Goal: Task Accomplishment & Management: Complete application form

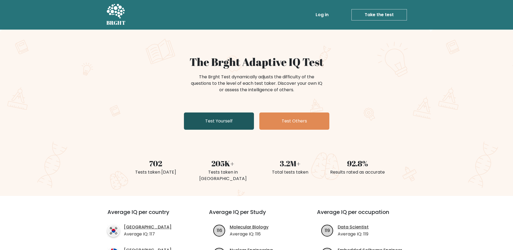
click at [202, 121] on link "Test Yourself" at bounding box center [219, 121] width 70 height 17
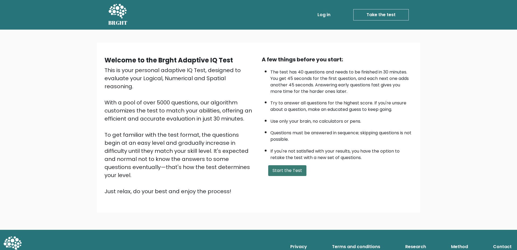
click at [283, 168] on button "Start the Test" at bounding box center [287, 170] width 38 height 11
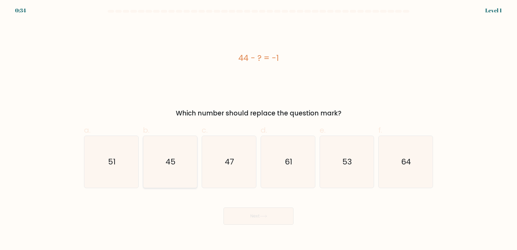
click at [178, 172] on icon "45" at bounding box center [170, 162] width 52 height 52
click at [259, 129] on input "b. 45" at bounding box center [259, 127] width 0 height 4
radio input "true"
click at [260, 219] on button "Next" at bounding box center [259, 216] width 70 height 17
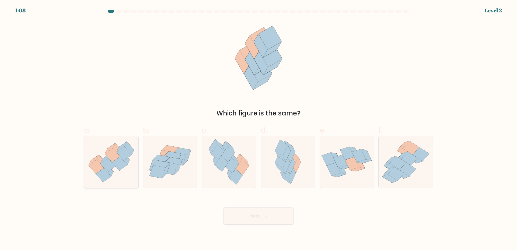
click at [115, 169] on icon at bounding box center [111, 162] width 54 height 47
click at [259, 129] on input "a." at bounding box center [259, 127] width 0 height 4
radio input "true"
click at [259, 211] on button "Next" at bounding box center [259, 216] width 70 height 17
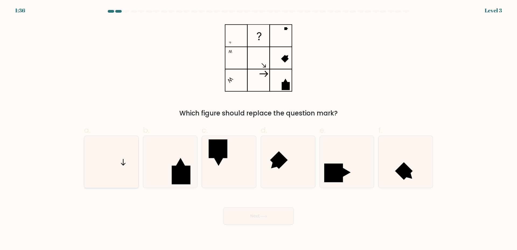
click at [127, 166] on icon at bounding box center [111, 162] width 52 height 52
click at [259, 129] on input "a." at bounding box center [259, 127] width 0 height 4
radio input "true"
click at [244, 219] on button "Next" at bounding box center [259, 216] width 70 height 17
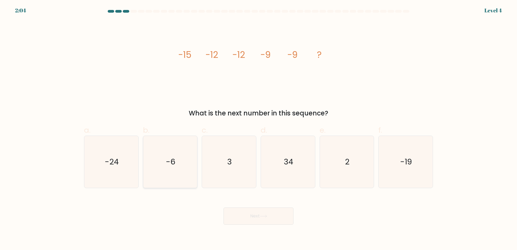
click at [173, 172] on icon "-6" at bounding box center [170, 162] width 52 height 52
click at [259, 129] on input "b. -6" at bounding box center [259, 127] width 0 height 4
radio input "true"
click at [268, 221] on button "Next" at bounding box center [259, 216] width 70 height 17
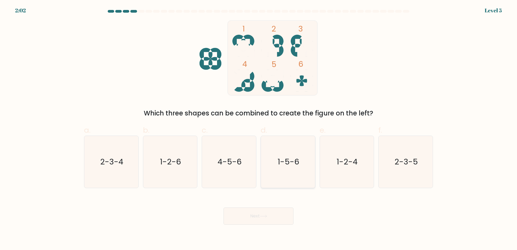
drag, startPoint x: 294, startPoint y: 168, endPoint x: 287, endPoint y: 172, distance: 8.2
click at [294, 168] on icon "1-5-6" at bounding box center [288, 162] width 52 height 52
click at [259, 129] on input "d. 1-5-6" at bounding box center [259, 127] width 0 height 4
radio input "true"
click at [254, 218] on button "Next" at bounding box center [259, 216] width 70 height 17
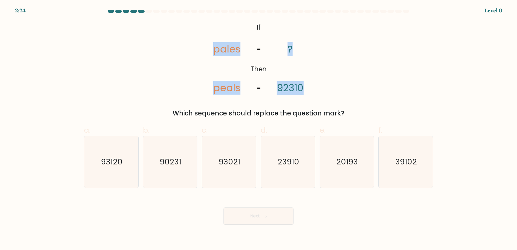
drag, startPoint x: 213, startPoint y: 25, endPoint x: 315, endPoint y: 85, distance: 118.1
click at [315, 85] on icon "@import url('https://fonts.googleapis.com/css?family=Abril+Fatface:400,100,100i…" at bounding box center [259, 57] width 122 height 75
copy icon "pales peals ? 92310"
click at [405, 70] on div "@import url('https://fonts.googleapis.com/css?family=Abril+Fatface:400,100,100i…" at bounding box center [258, 69] width 355 height 98
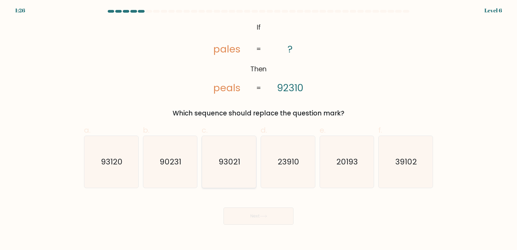
click at [233, 163] on text "93021" at bounding box center [230, 161] width 22 height 11
click at [259, 129] on input "c. 93021" at bounding box center [259, 127] width 0 height 4
radio input "true"
click at [129, 166] on icon "93120" at bounding box center [111, 162] width 52 height 52
click at [259, 129] on input "a. 93120" at bounding box center [259, 127] width 0 height 4
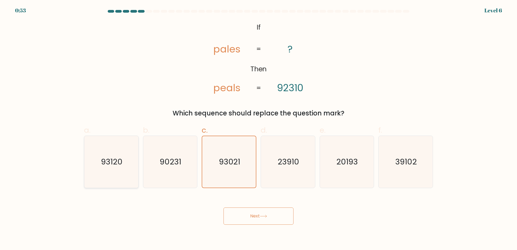
radio input "true"
click at [245, 218] on button "Next" at bounding box center [259, 216] width 70 height 17
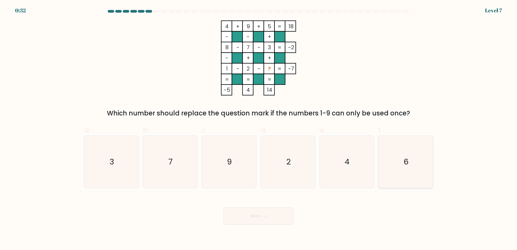
click at [420, 169] on icon "6" at bounding box center [406, 162] width 52 height 52
click at [259, 129] on input "f. 6" at bounding box center [259, 127] width 0 height 4
radio input "true"
click at [242, 210] on button "Next" at bounding box center [259, 216] width 70 height 17
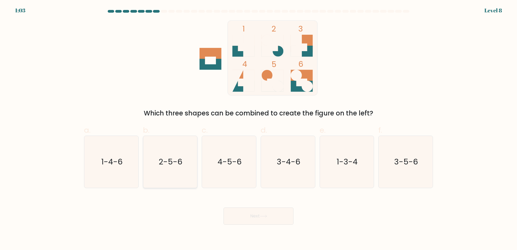
drag, startPoint x: 173, startPoint y: 172, endPoint x: 179, endPoint y: 173, distance: 6.2
click at [174, 172] on icon "2-5-6" at bounding box center [170, 162] width 52 height 52
click at [259, 129] on input "b. 2-5-6" at bounding box center [259, 127] width 0 height 4
radio input "true"
click at [271, 219] on button "Next" at bounding box center [259, 216] width 70 height 17
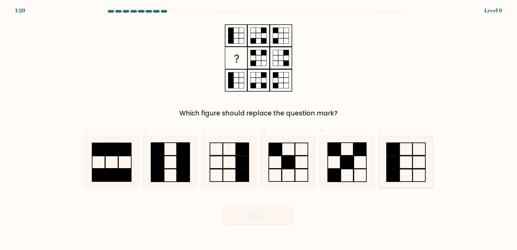
click at [415, 167] on icon at bounding box center [406, 162] width 52 height 52
click at [259, 129] on input "f." at bounding box center [259, 127] width 0 height 4
radio input "true"
click at [222, 161] on icon at bounding box center [229, 162] width 52 height 52
click at [259, 129] on input "c." at bounding box center [259, 127] width 0 height 4
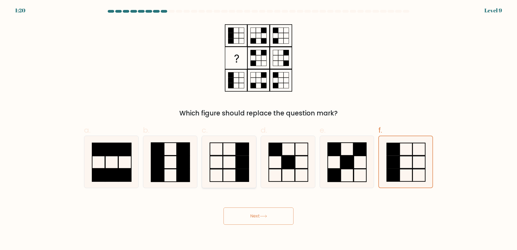
radio input "true"
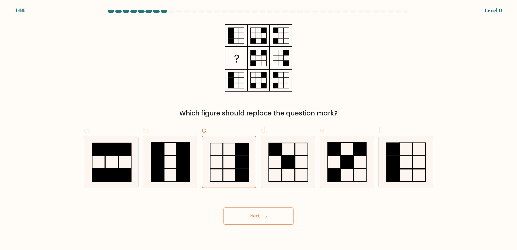
click at [257, 219] on button "Next" at bounding box center [259, 216] width 70 height 17
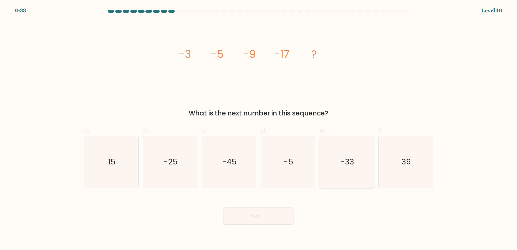
click at [348, 179] on icon "-33" at bounding box center [347, 162] width 52 height 52
click at [259, 129] on input "e. -33" at bounding box center [259, 127] width 0 height 4
radio input "true"
click at [255, 219] on button "Next" at bounding box center [259, 216] width 70 height 17
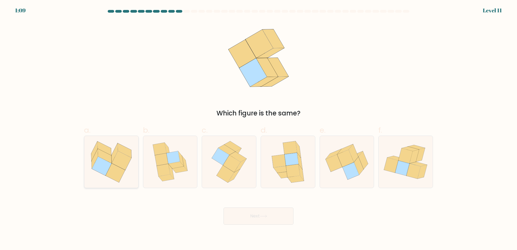
click at [106, 166] on icon at bounding box center [102, 166] width 20 height 19
click at [259, 129] on input "a." at bounding box center [259, 127] width 0 height 4
radio input "true"
click at [255, 220] on button "Next" at bounding box center [259, 216] width 70 height 17
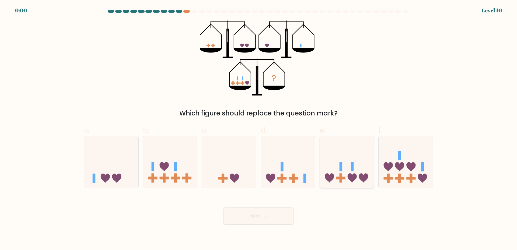
click at [327, 165] on icon at bounding box center [347, 162] width 54 height 45
click at [259, 129] on input "e." at bounding box center [259, 127] width 0 height 4
radio input "true"
click at [252, 223] on button "Next" at bounding box center [259, 216] width 70 height 17
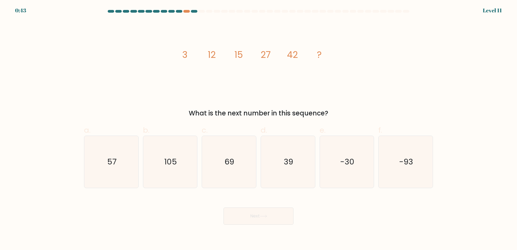
click at [176, 216] on div "Next" at bounding box center [258, 210] width 355 height 30
click at [116, 174] on icon "57" at bounding box center [111, 162] width 52 height 52
click at [259, 129] on input "a. 57" at bounding box center [259, 127] width 0 height 4
radio input "true"
click at [257, 213] on button "Next" at bounding box center [259, 216] width 70 height 17
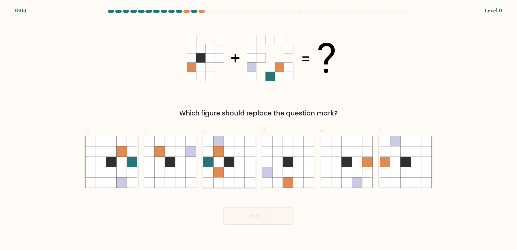
click at [232, 164] on icon at bounding box center [229, 162] width 10 height 10
click at [259, 129] on input "c." at bounding box center [259, 127] width 0 height 4
radio input "true"
click at [247, 211] on button "Next" at bounding box center [259, 216] width 70 height 17
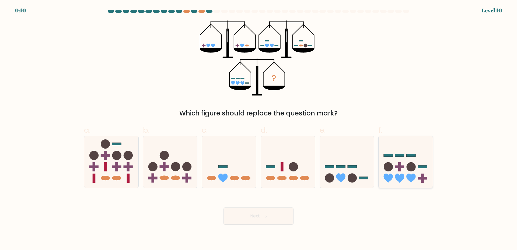
click at [419, 169] on icon at bounding box center [406, 162] width 54 height 45
click at [259, 129] on input "f." at bounding box center [259, 127] width 0 height 4
radio input "true"
click at [243, 216] on button "Next" at bounding box center [259, 216] width 70 height 17
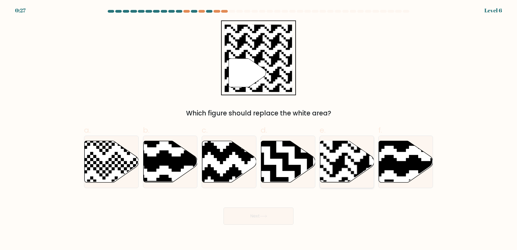
click at [333, 162] on rect at bounding box center [363, 141] width 98 height 98
click at [259, 129] on input "e." at bounding box center [259, 127] width 0 height 4
radio input "true"
click at [271, 218] on button "Next" at bounding box center [259, 216] width 70 height 17
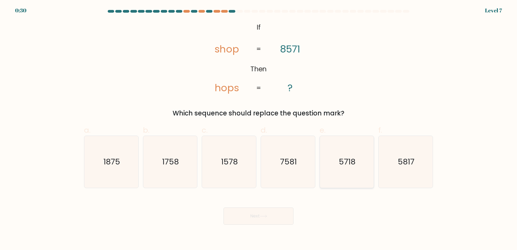
click at [340, 169] on icon "5718" at bounding box center [347, 162] width 52 height 52
click at [259, 129] on input "e. 5718" at bounding box center [259, 127] width 0 height 4
radio input "true"
click at [253, 220] on button "Next" at bounding box center [259, 216] width 70 height 17
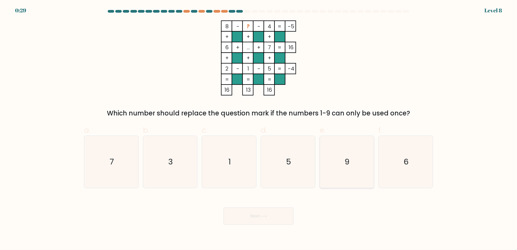
click at [344, 162] on icon "9" at bounding box center [347, 162] width 52 height 52
click at [259, 129] on input "e. 9" at bounding box center [259, 127] width 0 height 4
radio input "true"
click at [257, 220] on button "Next" at bounding box center [259, 216] width 70 height 17
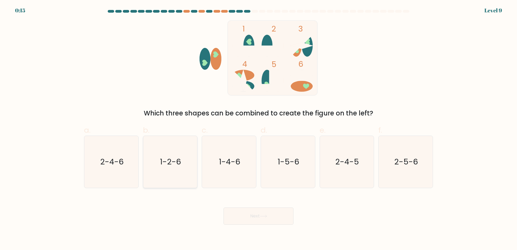
click at [173, 168] on icon "1-2-6" at bounding box center [170, 162] width 52 height 52
click at [259, 129] on input "b. 1-2-6" at bounding box center [259, 127] width 0 height 4
radio input "true"
click at [253, 217] on button "Next" at bounding box center [259, 216] width 70 height 17
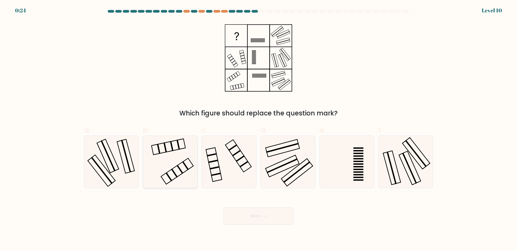
click at [162, 166] on icon at bounding box center [170, 162] width 52 height 52
click at [259, 129] on input "b." at bounding box center [259, 127] width 0 height 4
radio input "true"
click at [255, 217] on button "Next" at bounding box center [259, 216] width 70 height 17
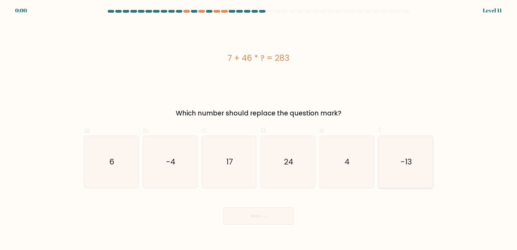
drag, startPoint x: 411, startPoint y: 171, endPoint x: 388, endPoint y: 178, distance: 24.2
click at [411, 171] on icon "-13" at bounding box center [406, 162] width 52 height 52
click at [259, 129] on input "f. -13" at bounding box center [259, 127] width 0 height 4
radio input "true"
click at [255, 217] on div "Next" at bounding box center [258, 210] width 355 height 30
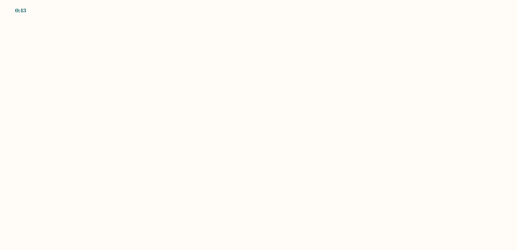
click at [255, 216] on body "0:43" at bounding box center [258, 125] width 517 height 250
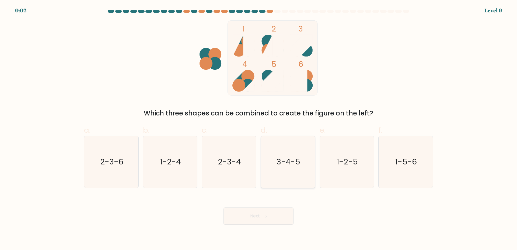
click at [300, 168] on icon "3-4-5" at bounding box center [288, 162] width 52 height 52
click at [259, 129] on input "d. 3-4-5" at bounding box center [259, 127] width 0 height 4
radio input "true"
click at [249, 219] on button "Next" at bounding box center [259, 216] width 70 height 17
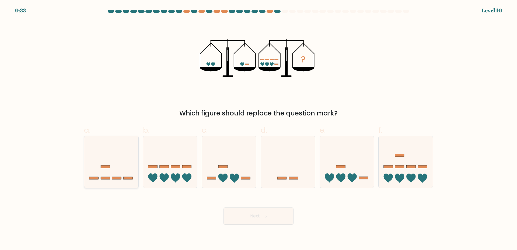
click at [102, 182] on icon at bounding box center [111, 162] width 54 height 45
click at [259, 129] on input "a." at bounding box center [259, 127] width 0 height 4
radio input "true"
click at [266, 222] on button "Next" at bounding box center [259, 216] width 70 height 17
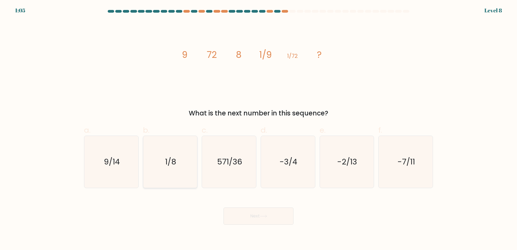
click at [177, 165] on icon "1/8" at bounding box center [170, 162] width 52 height 52
click at [259, 129] on input "b. 1/8" at bounding box center [259, 127] width 0 height 4
radio input "true"
click at [275, 208] on button "Next" at bounding box center [259, 216] width 70 height 17
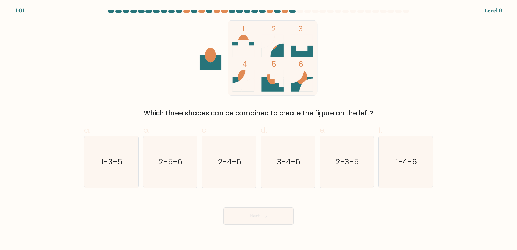
click at [229, 191] on form at bounding box center [258, 117] width 517 height 215
click at [230, 180] on icon "2-4-6" at bounding box center [229, 162] width 52 height 52
click at [259, 129] on input "c. 2-4-6" at bounding box center [259, 127] width 0 height 4
radio input "true"
click at [256, 216] on button "Next" at bounding box center [259, 216] width 70 height 17
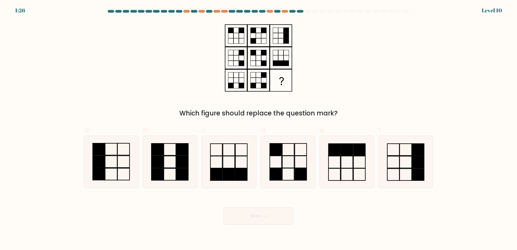
click at [396, 85] on div "Which figure should replace the question mark?" at bounding box center [258, 69] width 355 height 98
click at [116, 160] on icon at bounding box center [111, 162] width 52 height 52
click at [259, 129] on input "a." at bounding box center [259, 127] width 0 height 4
radio input "true"
click at [260, 217] on button "Next" at bounding box center [259, 216] width 70 height 17
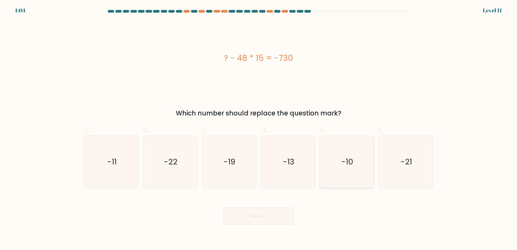
click at [329, 166] on icon "-10" at bounding box center [347, 162] width 52 height 52
click at [259, 129] on input "e. -10" at bounding box center [259, 127] width 0 height 4
radio input "true"
drag, startPoint x: 245, startPoint y: 221, endPoint x: 235, endPoint y: 221, distance: 9.7
click at [245, 221] on button "Next" at bounding box center [259, 216] width 70 height 17
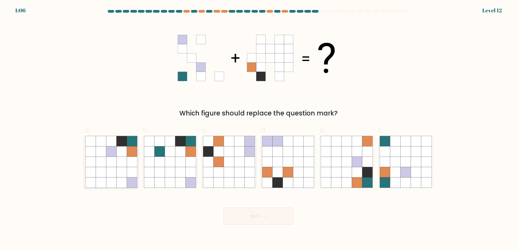
click at [121, 149] on icon at bounding box center [122, 152] width 10 height 10
click at [259, 129] on input "a." at bounding box center [259, 127] width 0 height 4
radio input "true"
click at [266, 217] on icon at bounding box center [263, 216] width 7 height 3
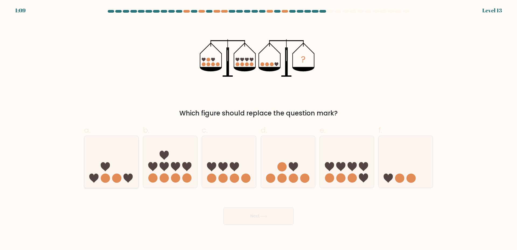
click at [118, 160] on icon at bounding box center [111, 162] width 54 height 45
click at [259, 129] on input "a." at bounding box center [259, 127] width 0 height 4
radio input "true"
click at [243, 213] on button "Next" at bounding box center [259, 216] width 70 height 17
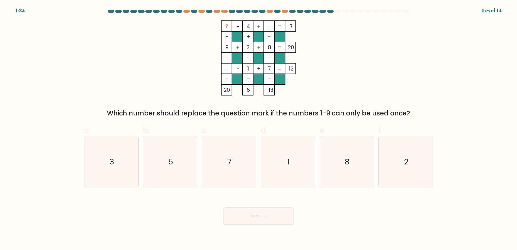
click at [215, 189] on form at bounding box center [258, 117] width 517 height 215
click at [229, 177] on icon "7" at bounding box center [229, 162] width 52 height 52
click at [259, 129] on input "c. 7" at bounding box center [259, 127] width 0 height 4
radio input "true"
click at [255, 223] on button "Next" at bounding box center [259, 216] width 70 height 17
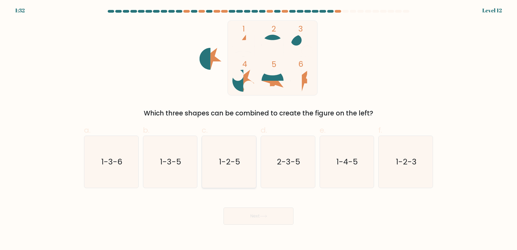
click at [226, 172] on icon "1-2-5" at bounding box center [229, 162] width 52 height 52
click at [259, 129] on input "c. 1-2-5" at bounding box center [259, 127] width 0 height 4
radio input "true"
click at [252, 217] on button "Next" at bounding box center [259, 216] width 70 height 17
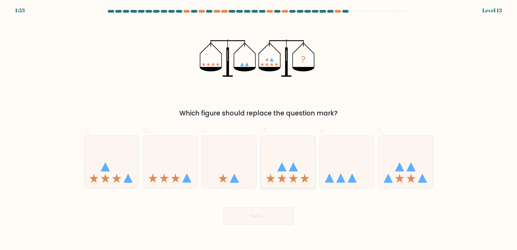
click at [296, 169] on icon at bounding box center [293, 166] width 9 height 9
click at [259, 129] on input "d." at bounding box center [259, 127] width 0 height 4
radio input "true"
click at [263, 213] on button "Next" at bounding box center [259, 216] width 70 height 17
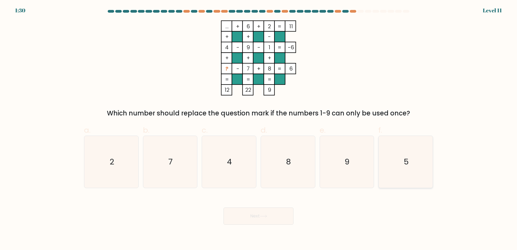
drag, startPoint x: 417, startPoint y: 166, endPoint x: 405, endPoint y: 171, distance: 12.6
click at [417, 166] on icon "5" at bounding box center [406, 162] width 52 height 52
click at [259, 129] on input "f. 5" at bounding box center [259, 127] width 0 height 4
radio input "true"
click at [266, 221] on button "Next" at bounding box center [259, 216] width 70 height 17
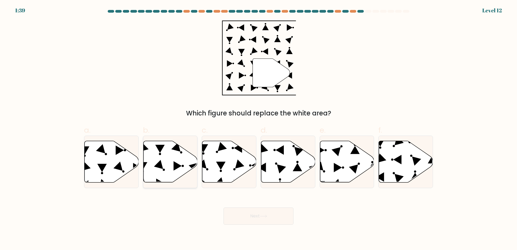
drag, startPoint x: 149, startPoint y: 170, endPoint x: 166, endPoint y: 167, distance: 17.1
click at [166, 167] on icon at bounding box center [170, 161] width 54 height 41
click at [259, 129] on input "b." at bounding box center [259, 127] width 0 height 4
radio input "true"
click at [166, 167] on icon at bounding box center [171, 161] width 54 height 41
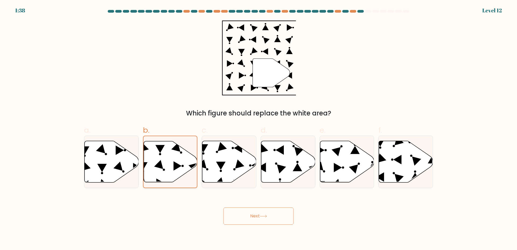
click at [259, 129] on input "b." at bounding box center [259, 127] width 0 height 4
click at [210, 168] on icon at bounding box center [229, 161] width 54 height 41
click at [259, 129] on input "c." at bounding box center [259, 127] width 0 height 4
radio input "true"
click at [247, 214] on button "Next" at bounding box center [259, 216] width 70 height 17
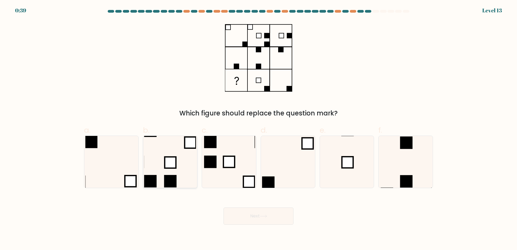
click at [169, 152] on icon at bounding box center [170, 162] width 52 height 52
click at [259, 129] on input "b." at bounding box center [259, 127] width 0 height 4
radio input "true"
click at [245, 210] on button "Next" at bounding box center [259, 216] width 70 height 17
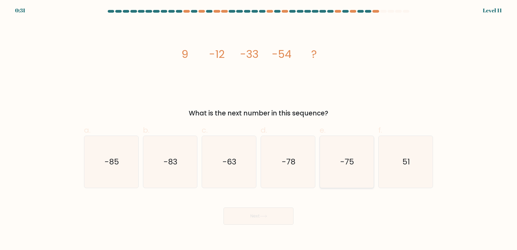
click at [347, 177] on icon "-75" at bounding box center [347, 162] width 52 height 52
click at [259, 129] on input "e. -75" at bounding box center [259, 127] width 0 height 4
radio input "true"
click at [245, 216] on button "Next" at bounding box center [259, 216] width 70 height 17
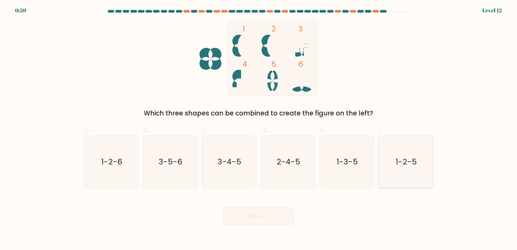
click at [410, 170] on icon "1-2-5" at bounding box center [406, 162] width 52 height 52
click at [259, 129] on input "f. 1-2-5" at bounding box center [259, 127] width 0 height 4
radio input "true"
click at [270, 222] on button "Next" at bounding box center [259, 216] width 70 height 17
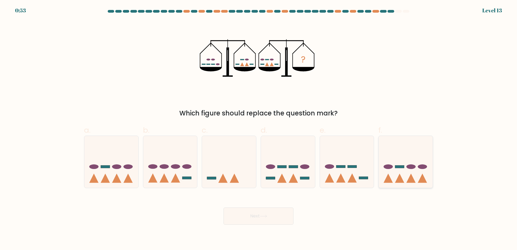
click at [402, 168] on rect at bounding box center [399, 167] width 9 height 3
click at [259, 129] on input "f." at bounding box center [259, 127] width 0 height 4
radio input "true"
click at [271, 216] on button "Next" at bounding box center [259, 216] width 70 height 17
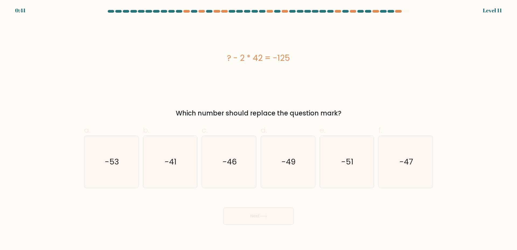
drag, startPoint x: 314, startPoint y: 66, endPoint x: 223, endPoint y: 56, distance: 91.5
click at [223, 56] on div "? - 2 * 42 = -125" at bounding box center [258, 57] width 349 height 75
copy div "? - 2 * 42 = -125"
click at [185, 169] on icon "-41" at bounding box center [170, 162] width 52 height 52
click at [259, 129] on input "b. -41" at bounding box center [259, 127] width 0 height 4
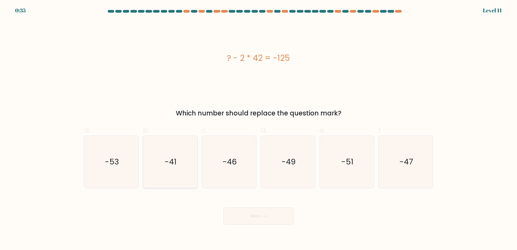
radio input "true"
click at [254, 217] on button "Next" at bounding box center [259, 216] width 70 height 17
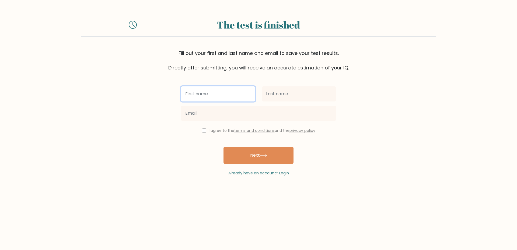
click at [210, 94] on input "text" at bounding box center [218, 93] width 74 height 15
type input "[PERSON_NAME]"
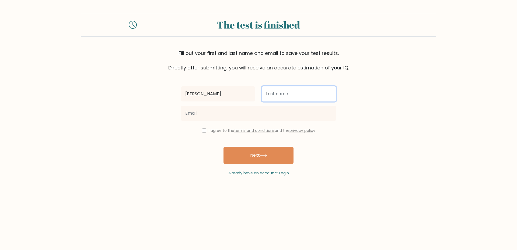
click at [277, 97] on input "text" at bounding box center [299, 93] width 74 height 15
type input "[PERSON_NAME]"
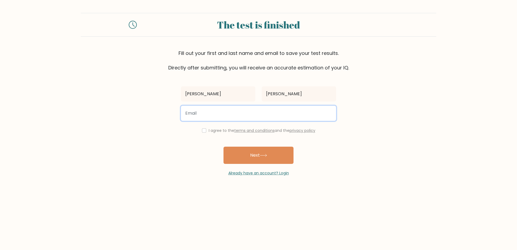
click at [227, 114] on input "email" at bounding box center [258, 113] width 155 height 15
type input "[EMAIL_ADDRESS][DOMAIN_NAME]"
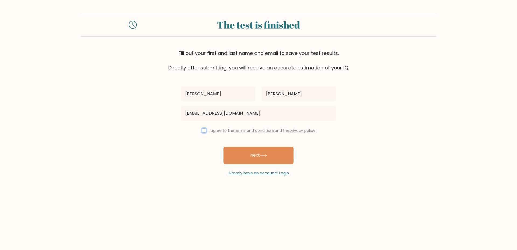
click at [202, 131] on input "checkbox" at bounding box center [204, 130] width 4 height 4
checkbox input "true"
click at [273, 149] on button "Next" at bounding box center [259, 155] width 70 height 17
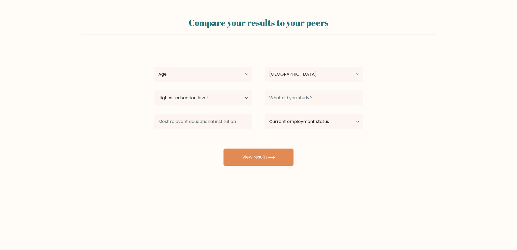
select select "PH"
click at [236, 75] on select "Age Under 18 years old 18-24 years old 25-34 years old 35-44 years old 45-54 ye…" at bounding box center [203, 74] width 98 height 15
select select "35_44"
click at [154, 67] on select "Age Under 18 years old 18-24 years old 25-34 years old 35-44 years old 45-54 ye…" at bounding box center [203, 74] width 98 height 15
click at [223, 101] on select "Highest education level No schooling Primary Lower Secondary Upper Secondary Oc…" at bounding box center [203, 97] width 98 height 15
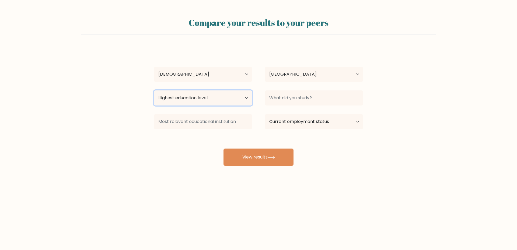
select select "bachelors_degree"
click at [154, 90] on select "Highest education level No schooling Primary Lower Secondary Upper Secondary Oc…" at bounding box center [203, 97] width 98 height 15
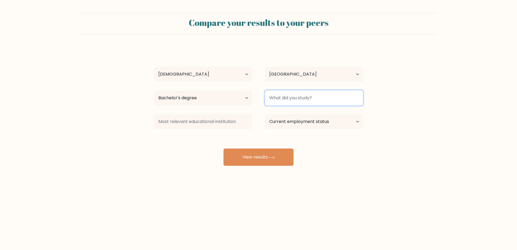
click at [305, 102] on input at bounding box center [314, 97] width 98 height 15
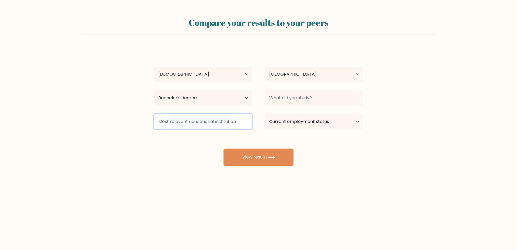
click at [215, 125] on input at bounding box center [203, 121] width 98 height 15
click at [334, 124] on select "Current employment status Employed Student Retired Other / prefer not to answer" at bounding box center [314, 121] width 98 height 15
select select "other"
click at [265, 114] on select "Current employment status Employed Student Retired Other / prefer not to answer" at bounding box center [314, 121] width 98 height 15
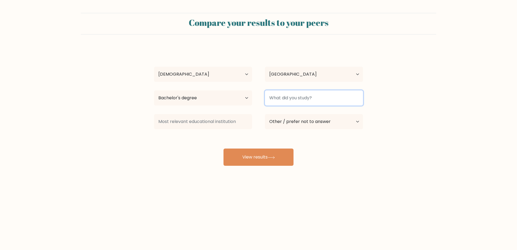
click at [295, 101] on input at bounding box center [314, 97] width 98 height 15
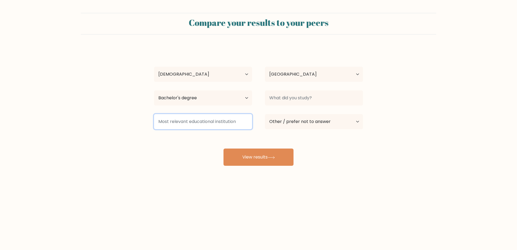
click at [194, 127] on input at bounding box center [203, 121] width 98 height 15
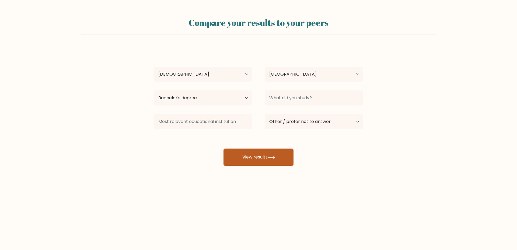
click at [243, 159] on button "View results" at bounding box center [259, 157] width 70 height 17
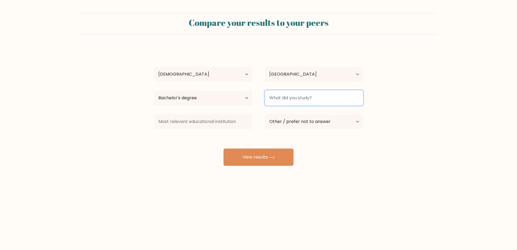
click at [295, 94] on input at bounding box center [314, 97] width 98 height 15
click at [323, 97] on input at bounding box center [314, 97] width 98 height 15
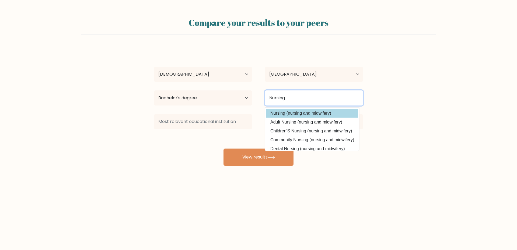
type input "Nursing"
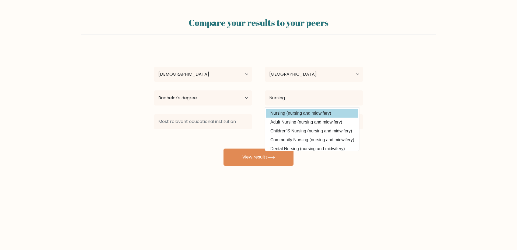
click at [320, 110] on option "Nursing (nursing and midwifery)" at bounding box center [312, 113] width 92 height 9
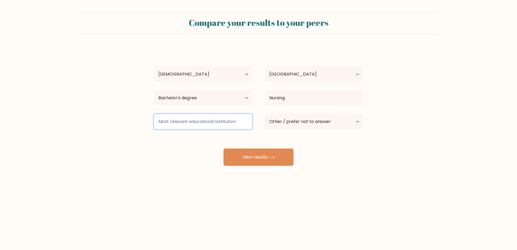
click at [203, 126] on input at bounding box center [203, 121] width 98 height 15
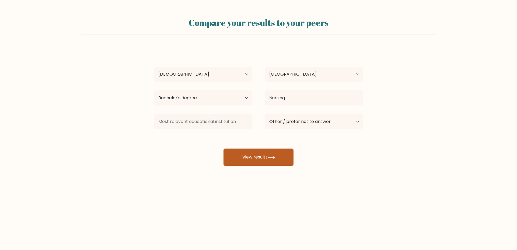
click at [254, 157] on button "View results" at bounding box center [259, 157] width 70 height 17
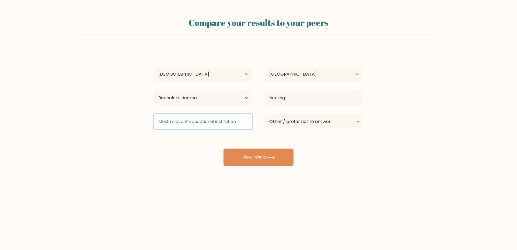
click at [185, 123] on input at bounding box center [203, 121] width 98 height 15
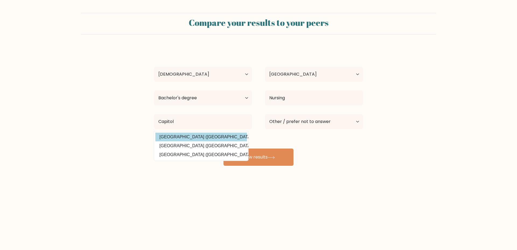
click at [208, 135] on option "Capitol University (Philippines)" at bounding box center [201, 137] width 92 height 9
type input "Capitol University"
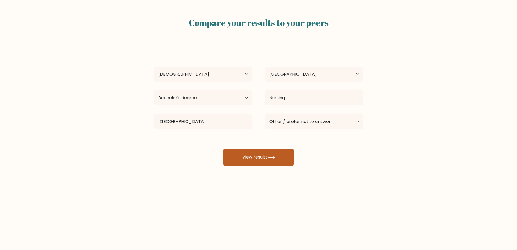
click at [263, 153] on button "View results" at bounding box center [259, 157] width 70 height 17
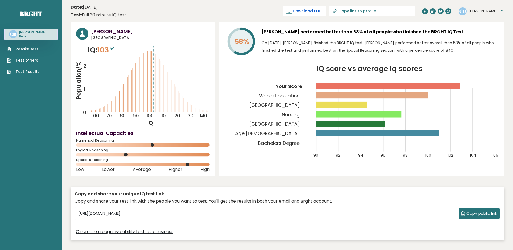
click at [321, 10] on span "Download PDF" at bounding box center [307, 11] width 28 height 6
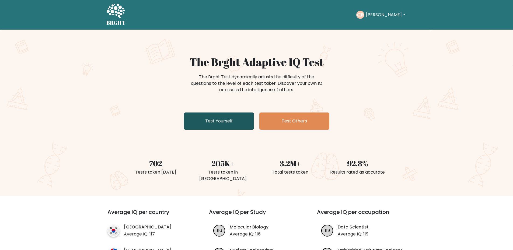
click at [233, 128] on link "Test Yourself" at bounding box center [219, 121] width 70 height 17
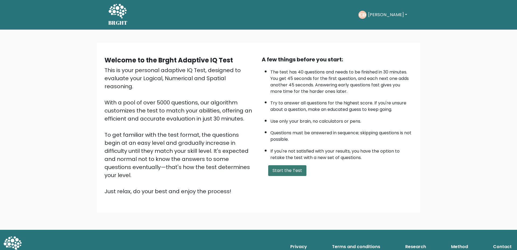
click at [286, 174] on button "Start the Test" at bounding box center [287, 170] width 38 height 11
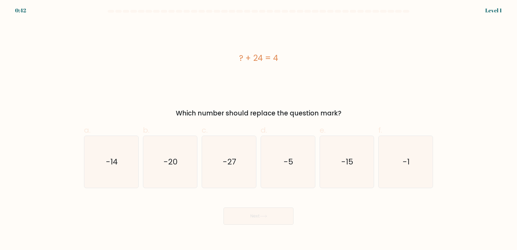
drag, startPoint x: 296, startPoint y: 58, endPoint x: 224, endPoint y: 48, distance: 72.6
click at [224, 48] on div "? + 24 = 4" at bounding box center [258, 57] width 349 height 75
copy div "? + 24 = 4"
click at [173, 177] on icon "-20" at bounding box center [170, 162] width 52 height 52
click at [259, 129] on input "b. -20" at bounding box center [259, 127] width 0 height 4
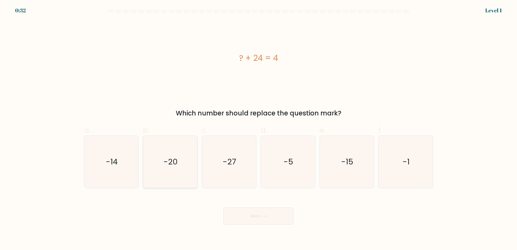
radio input "true"
click at [266, 217] on icon at bounding box center [263, 216] width 6 height 2
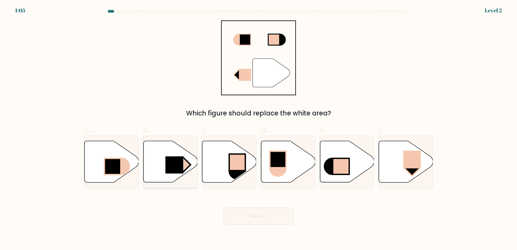
click at [168, 166] on rect at bounding box center [174, 164] width 18 height 17
click at [259, 129] on input "b." at bounding box center [259, 127] width 0 height 4
radio input "true"
click at [273, 218] on button "Next" at bounding box center [259, 216] width 70 height 17
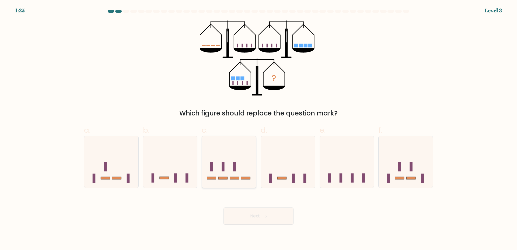
click at [226, 169] on icon at bounding box center [229, 162] width 54 height 45
click at [259, 129] on input "c." at bounding box center [259, 127] width 0 height 4
radio input "true"
click at [273, 215] on button "Next" at bounding box center [259, 216] width 70 height 17
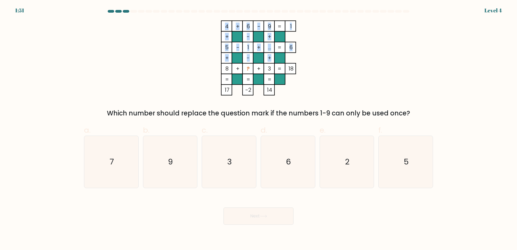
drag, startPoint x: 219, startPoint y: 68, endPoint x: 284, endPoint y: 70, distance: 64.9
click at [284, 70] on icon "4 + 6 - 9 1 + - + 5 - 1 + ... 6 + - + 8 + ? + 3 = 18 = = = = 17 -2 14 =" at bounding box center [259, 57] width 162 height 75
click at [322, 73] on icon "4 + 6 - 9 1 + - + 5 - 1 + ... 6 + - + 8 + ? + 3 = 18 = = = = 17 -2 14 =" at bounding box center [259, 57] width 162 height 75
drag, startPoint x: 223, startPoint y: 69, endPoint x: 297, endPoint y: 73, distance: 73.6
click at [297, 73] on icon "4 + 6 - 9 1 + - + 5 - 1 + ... 6 + - + 8 + ? + 3 = 18 = = = = 17 -2 14 =" at bounding box center [259, 57] width 162 height 75
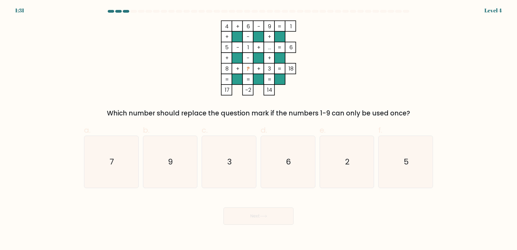
click at [78, 83] on form at bounding box center [258, 117] width 517 height 215
click at [115, 169] on icon "7" at bounding box center [111, 162] width 52 height 52
click at [259, 129] on input "a. 7" at bounding box center [259, 127] width 0 height 4
radio input "true"
drag, startPoint x: 255, startPoint y: 211, endPoint x: 250, endPoint y: 213, distance: 4.7
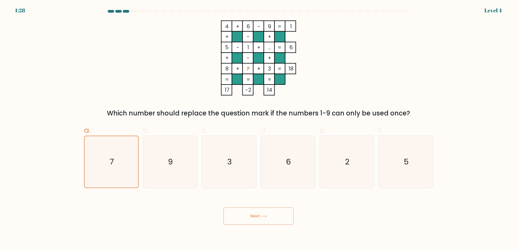
click at [255, 211] on button "Next" at bounding box center [259, 216] width 70 height 17
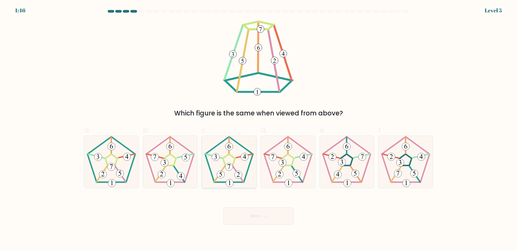
click at [217, 172] on icon at bounding box center [229, 162] width 52 height 52
click at [259, 129] on input "c." at bounding box center [259, 127] width 0 height 4
radio input "true"
click at [253, 218] on button "Next" at bounding box center [259, 216] width 70 height 17
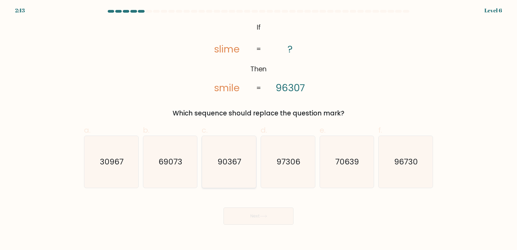
click at [221, 163] on text "90367" at bounding box center [230, 161] width 24 height 11
click at [259, 129] on input "c. 90367" at bounding box center [259, 127] width 0 height 4
radio input "true"
click at [260, 222] on button "Next" at bounding box center [259, 216] width 70 height 17
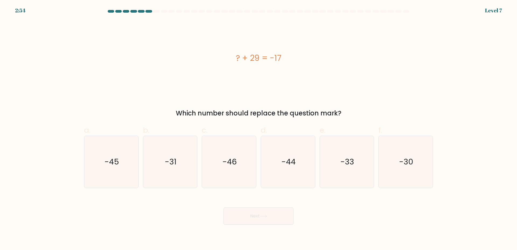
drag, startPoint x: 306, startPoint y: 53, endPoint x: 231, endPoint y: 50, distance: 74.4
click at [236, 54] on div "? + 29 = -17" at bounding box center [258, 58] width 349 height 12
copy div "? + 29 = -17"
click at [233, 166] on text "-46" at bounding box center [229, 161] width 14 height 11
click at [259, 129] on input "c. -46" at bounding box center [259, 127] width 0 height 4
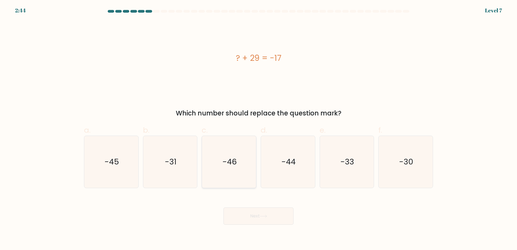
radio input "true"
drag, startPoint x: 249, startPoint y: 215, endPoint x: 243, endPoint y: 215, distance: 6.2
click at [249, 215] on button "Next" at bounding box center [259, 216] width 70 height 17
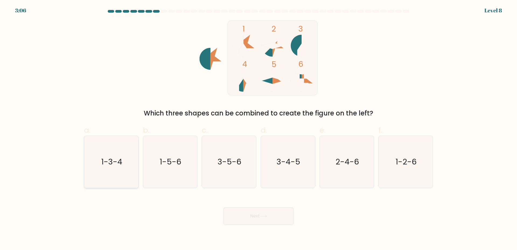
click at [121, 174] on icon "1-3-4" at bounding box center [111, 162] width 52 height 52
click at [259, 129] on input "a. 1-3-4" at bounding box center [259, 127] width 0 height 4
radio input "true"
click at [271, 224] on button "Next" at bounding box center [259, 216] width 70 height 17
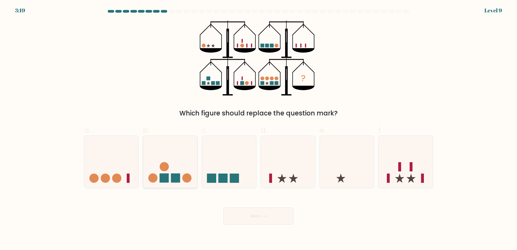
click at [165, 175] on rect at bounding box center [163, 178] width 9 height 9
click at [259, 129] on input "b." at bounding box center [259, 127] width 0 height 4
radio input "true"
click at [415, 168] on icon at bounding box center [406, 162] width 54 height 45
click at [259, 129] on input "f." at bounding box center [259, 127] width 0 height 4
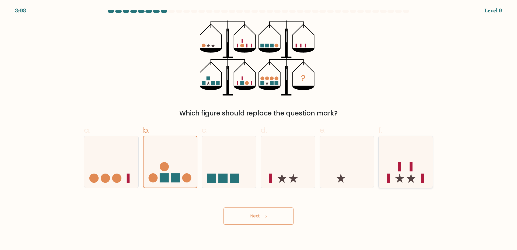
radio input "true"
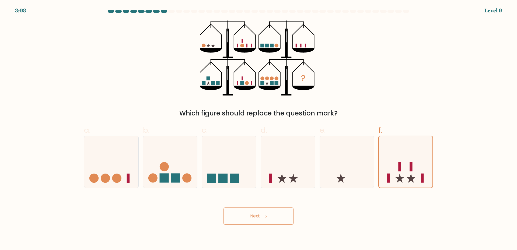
click at [268, 223] on button "Next" at bounding box center [259, 216] width 70 height 17
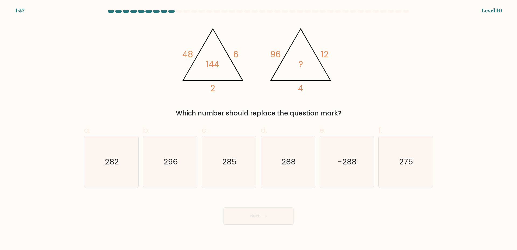
drag, startPoint x: 290, startPoint y: 162, endPoint x: 273, endPoint y: 219, distance: 59.2
click at [290, 163] on text "288" at bounding box center [288, 161] width 14 height 11
click at [259, 129] on input "d. 288" at bounding box center [259, 127] width 0 height 4
radio input "true"
click at [266, 215] on icon at bounding box center [263, 216] width 7 height 3
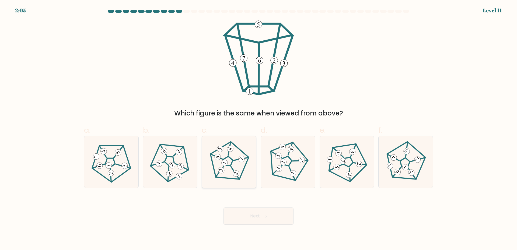
click at [227, 156] on icon at bounding box center [228, 161] width 41 height 41
click at [259, 129] on input "c." at bounding box center [259, 127] width 0 height 4
radio input "true"
click at [247, 219] on button "Next" at bounding box center [259, 216] width 70 height 17
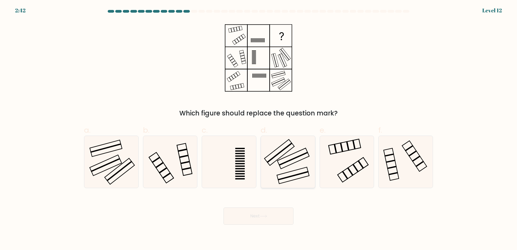
click at [290, 161] on icon at bounding box center [288, 162] width 52 height 52
click at [259, 129] on input "d." at bounding box center [259, 127] width 0 height 4
radio input "true"
click at [258, 215] on button "Next" at bounding box center [259, 216] width 70 height 17
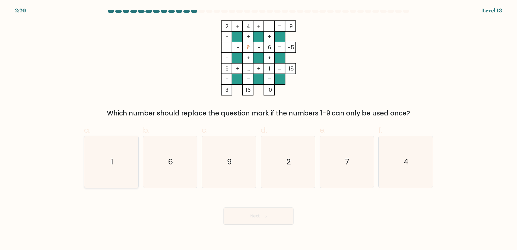
click at [111, 173] on icon "1" at bounding box center [111, 162] width 52 height 52
click at [259, 129] on input "a. 1" at bounding box center [259, 127] width 0 height 4
radio input "true"
click at [256, 217] on button "Next" at bounding box center [259, 216] width 70 height 17
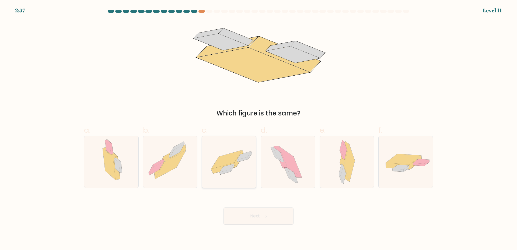
click at [217, 170] on icon at bounding box center [223, 168] width 25 height 11
click at [259, 129] on input "c." at bounding box center [259, 127] width 0 height 4
radio input "true"
click at [253, 218] on button "Next" at bounding box center [259, 216] width 70 height 17
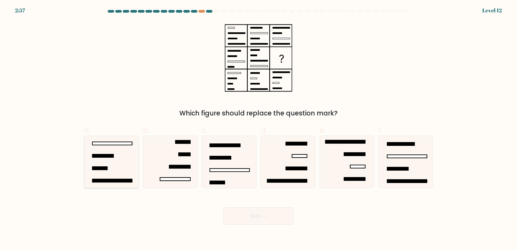
click at [104, 170] on rect at bounding box center [99, 168] width 15 height 3
click at [259, 129] on input "a." at bounding box center [259, 127] width 0 height 4
radio input "true"
click at [259, 213] on button "Next" at bounding box center [259, 216] width 70 height 17
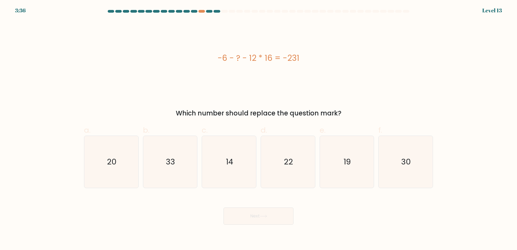
drag, startPoint x: 317, startPoint y: 60, endPoint x: 215, endPoint y: 64, distance: 101.9
click at [215, 64] on div "-6 - ? - 12 * 16 = -231" at bounding box center [258, 58] width 349 height 12
copy div "-6 - ? - 12 * 16 = -231"
drag, startPoint x: 183, startPoint y: 168, endPoint x: 190, endPoint y: 178, distance: 11.8
click at [183, 168] on icon "33" at bounding box center [170, 162] width 52 height 52
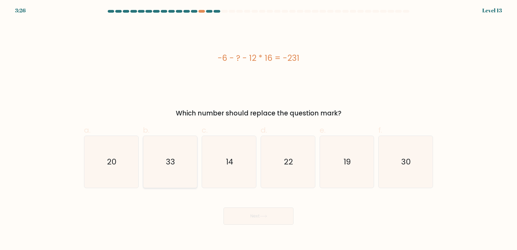
click at [259, 129] on input "b. 33" at bounding box center [259, 127] width 0 height 4
radio input "true"
click at [246, 209] on button "Next" at bounding box center [259, 216] width 70 height 17
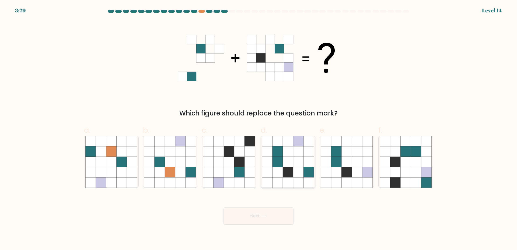
click at [294, 166] on icon at bounding box center [298, 162] width 10 height 10
click at [259, 129] on input "d." at bounding box center [259, 127] width 0 height 4
radio input "true"
click at [247, 226] on body "3:29 Level 14" at bounding box center [258, 125] width 517 height 250
click at [256, 217] on button "Next" at bounding box center [259, 216] width 70 height 17
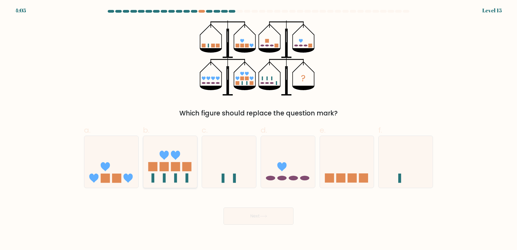
click at [164, 179] on rect at bounding box center [164, 178] width 3 height 9
click at [259, 129] on input "b." at bounding box center [259, 127] width 0 height 4
radio input "true"
click at [251, 219] on button "Next" at bounding box center [259, 216] width 70 height 17
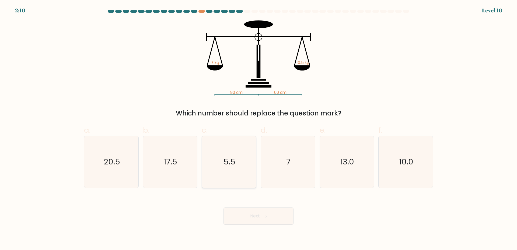
click at [226, 164] on text "5.5" at bounding box center [230, 161] width 12 height 11
click at [259, 129] on input "c. 5.5" at bounding box center [259, 127] width 0 height 4
radio input "true"
click at [275, 215] on button "Next" at bounding box center [259, 216] width 70 height 17
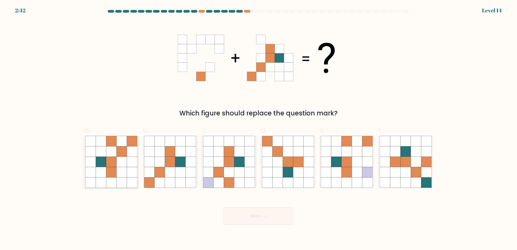
click at [114, 155] on icon at bounding box center [111, 152] width 10 height 10
click at [259, 129] on input "a." at bounding box center [259, 127] width 0 height 4
radio input "true"
click at [242, 219] on button "Next" at bounding box center [259, 216] width 70 height 17
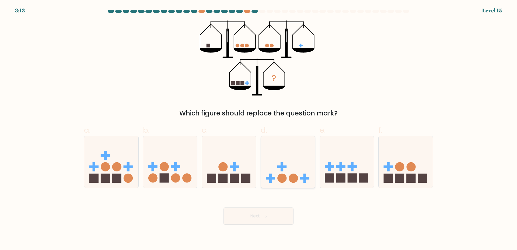
click at [294, 176] on circle at bounding box center [293, 178] width 9 height 9
click at [259, 129] on input "d." at bounding box center [259, 127] width 0 height 4
radio input "true"
click at [351, 176] on rect at bounding box center [352, 178] width 9 height 9
click at [259, 129] on input "e." at bounding box center [259, 127] width 0 height 4
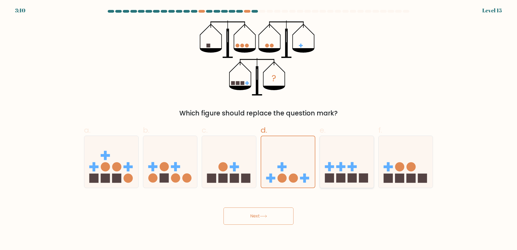
radio input "true"
click at [250, 216] on button "Next" at bounding box center [259, 216] width 70 height 17
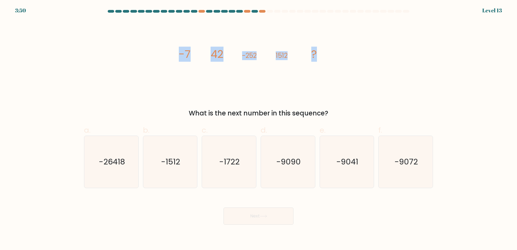
drag, startPoint x: 152, startPoint y: 65, endPoint x: 322, endPoint y: 61, distance: 170.8
click at [322, 61] on div "image/svg+xml -7 42 -252 1512 ? What is the next number in this sequence?" at bounding box center [258, 69] width 355 height 98
copy g "-7 42 -252 1512 ?"
drag, startPoint x: 406, startPoint y: 172, endPoint x: 373, endPoint y: 186, distance: 35.9
click at [406, 172] on icon "-9072" at bounding box center [406, 162] width 52 height 52
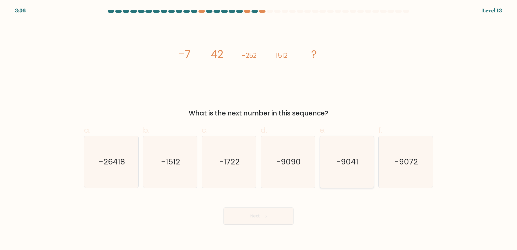
click at [259, 129] on input "f. -9072" at bounding box center [259, 127] width 0 height 4
radio input "true"
click at [260, 221] on button "Next" at bounding box center [259, 216] width 70 height 17
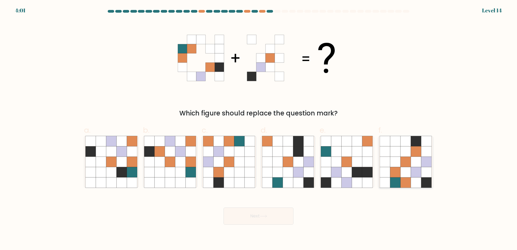
click at [401, 168] on icon at bounding box center [405, 172] width 10 height 10
click at [259, 129] on input "f." at bounding box center [259, 127] width 0 height 4
radio input "true"
click at [251, 214] on button "Next" at bounding box center [259, 216] width 70 height 17
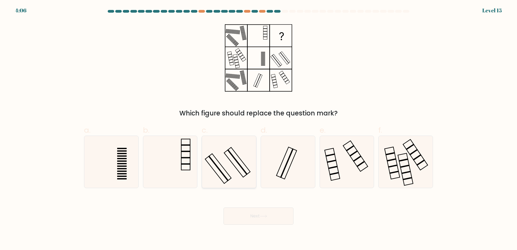
click at [229, 169] on icon at bounding box center [229, 162] width 52 height 52
click at [259, 129] on input "c." at bounding box center [259, 127] width 0 height 4
radio input "true"
click at [258, 214] on button "Next" at bounding box center [259, 216] width 70 height 17
click at [255, 224] on button "Next" at bounding box center [259, 216] width 70 height 17
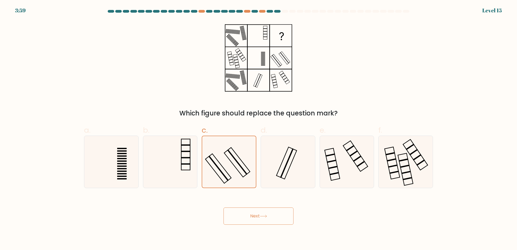
click at [144, 71] on div "Which figure should replace the question mark?" at bounding box center [258, 69] width 355 height 98
click at [342, 65] on div "Which figure should replace the question mark?" at bounding box center [258, 69] width 355 height 98
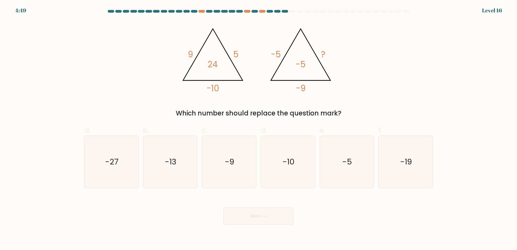
click at [122, 66] on div "@import url('https://fonts.googleapis.com/css?family=Abril+Fatface:400,100,100i…" at bounding box center [258, 69] width 355 height 98
drag, startPoint x: 140, startPoint y: 37, endPoint x: 314, endPoint y: 69, distance: 176.9
click at [314, 69] on div "@import url('https://fonts.googleapis.com/css?family=Abril+Fatface:400,100,100i…" at bounding box center [258, 69] width 355 height 98
copy g "9 5 -10 24 @import url('https://fonts.googleapis.com/css?family=Abril+Fatface:4…"
click at [250, 46] on icon "@import url('https://fonts.googleapis.com/css?family=Abril+Fatface:400,100,100i…" at bounding box center [259, 57] width 162 height 75
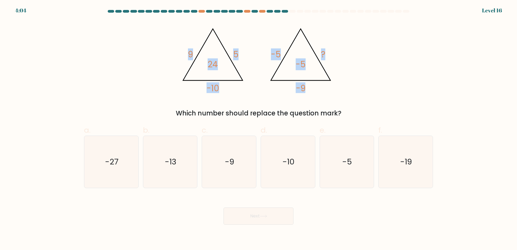
click at [244, 57] on icon "@import url('https://fonts.googleapis.com/css?family=Abril+Fatface:400,100,100i…" at bounding box center [259, 57] width 162 height 75
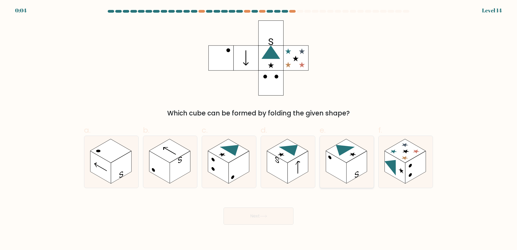
click at [337, 169] on rect at bounding box center [336, 167] width 20 height 33
click at [259, 129] on input "e." at bounding box center [259, 127] width 0 height 4
radio input "true"
click at [234, 215] on button "Next" at bounding box center [259, 216] width 70 height 17
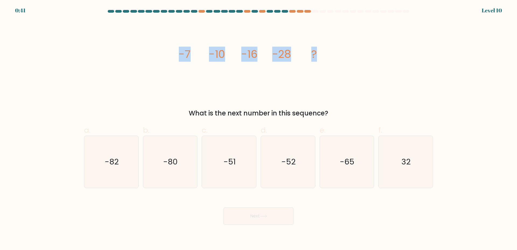
drag, startPoint x: 317, startPoint y: 57, endPoint x: 176, endPoint y: 59, distance: 141.1
click at [176, 59] on div "image/svg+xml -7 -10 -16 -28 ? What is the next number in this sequence?" at bounding box center [258, 69] width 355 height 98
copy g "-7 -10 -16 -28 ?"
click at [312, 170] on icon "-52" at bounding box center [288, 162] width 52 height 52
click at [259, 129] on input "d. -52" at bounding box center [259, 127] width 0 height 4
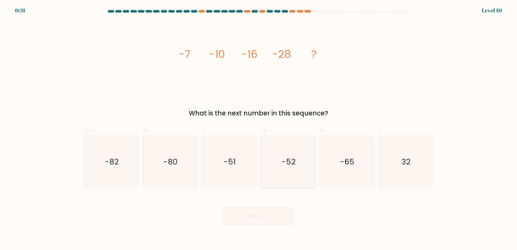
radio input "true"
click at [272, 215] on button "Next" at bounding box center [259, 216] width 70 height 17
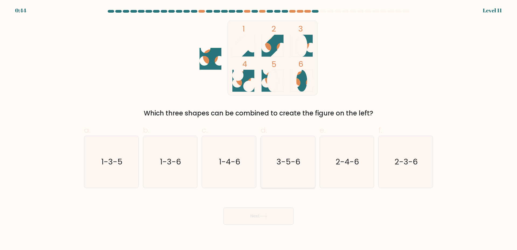
click at [289, 152] on icon "3-5-6" at bounding box center [288, 162] width 52 height 52
click at [259, 129] on input "d. 3-5-6" at bounding box center [259, 127] width 0 height 4
radio input "true"
click at [252, 219] on button "Next" at bounding box center [259, 216] width 70 height 17
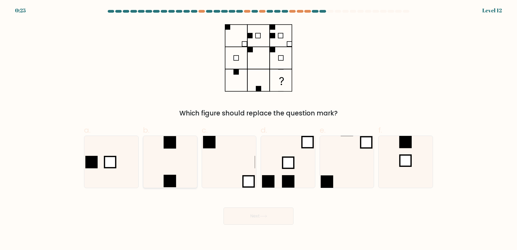
drag, startPoint x: 164, startPoint y: 164, endPoint x: 158, endPoint y: 167, distance: 6.3
click at [164, 164] on icon at bounding box center [170, 162] width 52 height 52
click at [259, 129] on input "b." at bounding box center [259, 127] width 0 height 4
radio input "true"
click at [252, 216] on button "Next" at bounding box center [259, 216] width 70 height 17
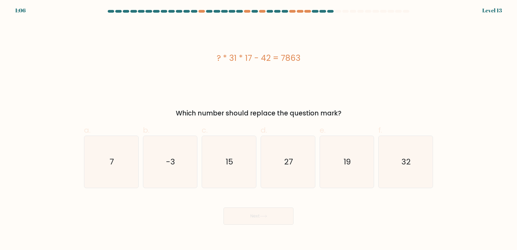
drag, startPoint x: 334, startPoint y: 58, endPoint x: 210, endPoint y: 62, distance: 123.4
click at [210, 62] on div "? * 31 * 17 - 42 = 7863" at bounding box center [258, 58] width 349 height 12
copy div "? * 31 * 17 - 42 = 7863"
drag, startPoint x: 230, startPoint y: 173, endPoint x: 232, endPoint y: 179, distance: 5.9
click at [230, 173] on icon "15" at bounding box center [229, 162] width 52 height 52
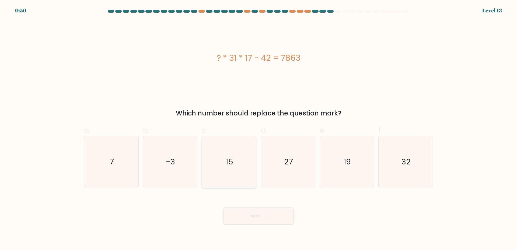
click at [259, 129] on input "c. 15" at bounding box center [259, 127] width 0 height 4
radio input "true"
click at [247, 218] on button "Next" at bounding box center [259, 216] width 70 height 17
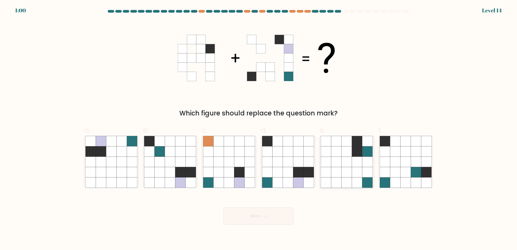
click at [320, 155] on div at bounding box center [347, 162] width 55 height 53
click at [259, 129] on input "e." at bounding box center [259, 127] width 0 height 4
radio input "true"
click at [286, 164] on icon at bounding box center [288, 162] width 10 height 10
click at [259, 129] on input "d." at bounding box center [259, 127] width 0 height 4
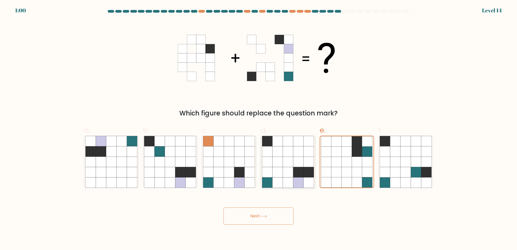
radio input "true"
click at [261, 213] on button "Next" at bounding box center [259, 216] width 70 height 17
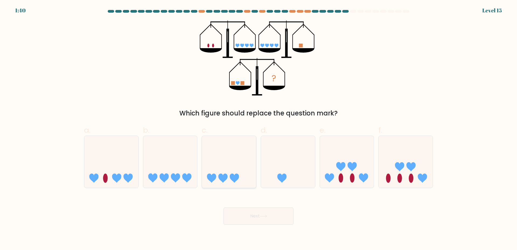
click at [229, 169] on icon at bounding box center [229, 162] width 54 height 45
click at [259, 129] on input "c." at bounding box center [259, 127] width 0 height 4
radio input "true"
click at [107, 158] on icon at bounding box center [111, 162] width 54 height 45
click at [259, 129] on input "a." at bounding box center [259, 127] width 0 height 4
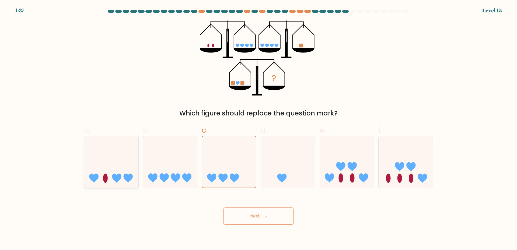
radio input "true"
click at [265, 226] on body "1:36 Level 15" at bounding box center [258, 125] width 517 height 250
click at [255, 219] on button "Next" at bounding box center [259, 216] width 70 height 17
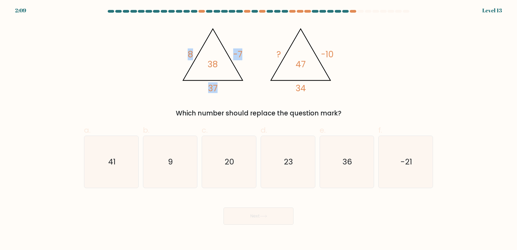
drag, startPoint x: 174, startPoint y: 39, endPoint x: 225, endPoint y: 95, distance: 75.9
click at [225, 95] on div "@import url('https://fonts.googleapis.com/css?family=Abril+Fatface:400,100,100i…" at bounding box center [258, 69] width 355 height 98
copy icon "8 -7 37"
click at [186, 46] on icon "@import url('https://fonts.googleapis.com/css?family=Abril+Fatface:400,100,100i…" at bounding box center [259, 57] width 162 height 75
drag, startPoint x: 187, startPoint y: 46, endPoint x: 226, endPoint y: 76, distance: 49.5
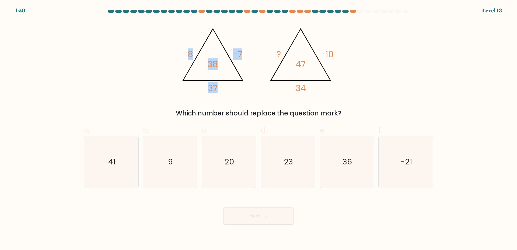
click at [226, 76] on icon "@import url('https://fonts.googleapis.com/css?family=Abril+Fatface:400,100,100i…" at bounding box center [259, 57] width 162 height 75
copy icon "8 -7 37 38"
click at [276, 184] on icon "23" at bounding box center [288, 162] width 52 height 52
click at [259, 129] on input "d. 23" at bounding box center [259, 127] width 0 height 4
radio input "true"
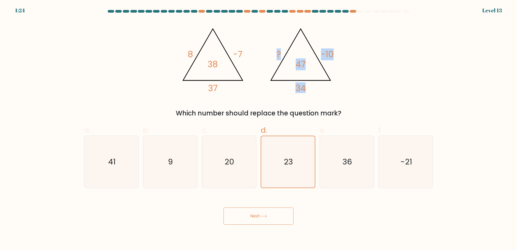
drag, startPoint x: 275, startPoint y: 37, endPoint x: 307, endPoint y: 67, distance: 44.0
click at [307, 67] on icon "@import url('https://fonts.googleapis.com/css?family=Abril+Fatface:400,100,100i…" at bounding box center [259, 57] width 162 height 75
copy icon "? -10 34 47"
click at [235, 221] on button "Next" at bounding box center [259, 216] width 70 height 17
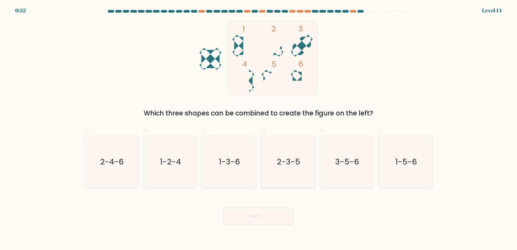
click at [284, 172] on icon "2-3-5" at bounding box center [288, 162] width 52 height 52
click at [259, 129] on input "d. 2-3-5" at bounding box center [259, 127] width 0 height 4
radio input "true"
click at [254, 223] on button "Next" at bounding box center [259, 216] width 70 height 17
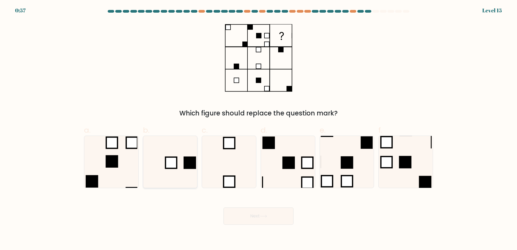
click at [173, 165] on rect at bounding box center [171, 162] width 11 height 11
click at [259, 129] on input "b." at bounding box center [259, 127] width 0 height 4
radio input "true"
click at [259, 218] on button "Next" at bounding box center [259, 216] width 70 height 17
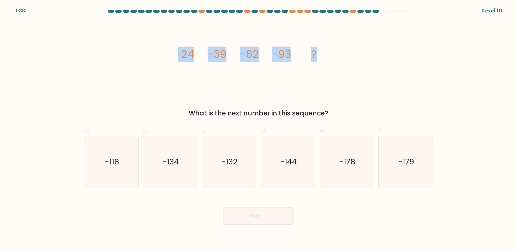
drag, startPoint x: 141, startPoint y: 48, endPoint x: 343, endPoint y: 65, distance: 202.7
click at [343, 65] on div "image/svg+xml -24 -39 -62 -93 ? What is the next number in this sequence?" at bounding box center [258, 69] width 355 height 98
copy g "-24 -39 -62 -93 ?"
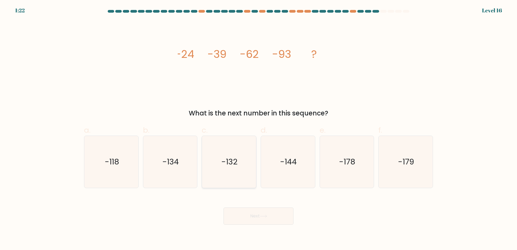
click at [231, 166] on text "-132" at bounding box center [230, 161] width 16 height 11
click at [259, 129] on input "c. -132" at bounding box center [259, 127] width 0 height 4
radio input "true"
click at [252, 215] on button "Next" at bounding box center [259, 216] width 70 height 17
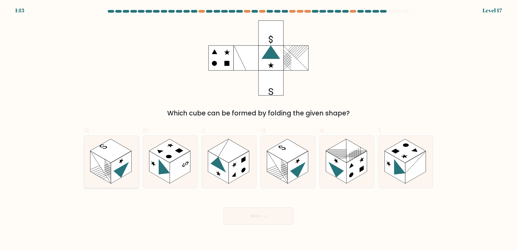
click at [97, 170] on rect at bounding box center [100, 167] width 20 height 33
click at [259, 129] on input "a." at bounding box center [259, 127] width 0 height 4
radio input "true"
drag, startPoint x: 272, startPoint y: 221, endPoint x: 268, endPoint y: 221, distance: 4.0
click at [272, 221] on button "Next" at bounding box center [259, 216] width 70 height 17
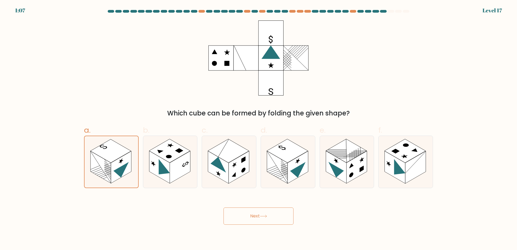
click at [257, 211] on button "Next" at bounding box center [259, 216] width 70 height 17
click at [134, 72] on div "Which cube can be formed by folding the given shape?" at bounding box center [258, 69] width 355 height 98
click at [124, 158] on rect at bounding box center [121, 167] width 20 height 32
click at [259, 129] on input "a." at bounding box center [259, 127] width 0 height 4
click at [259, 215] on button "Next" at bounding box center [259, 216] width 70 height 17
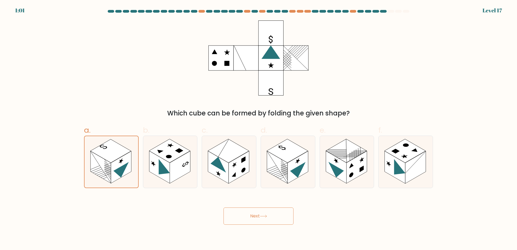
click at [254, 221] on button "Next" at bounding box center [259, 216] width 70 height 17
click at [253, 220] on button "Next" at bounding box center [259, 216] width 70 height 17
click at [76, 67] on form at bounding box center [258, 117] width 517 height 215
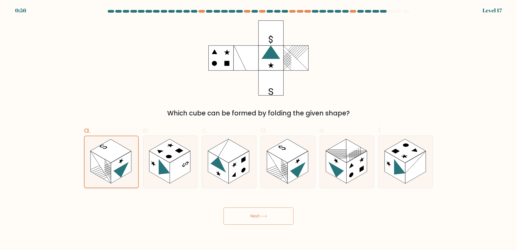
click at [105, 150] on rect at bounding box center [110, 151] width 41 height 23
click at [259, 129] on input "a." at bounding box center [259, 127] width 0 height 4
click at [105, 150] on rect at bounding box center [110, 151] width 41 height 23
click at [259, 129] on input "a." at bounding box center [259, 127] width 0 height 4
click at [105, 150] on rect at bounding box center [110, 151] width 41 height 23
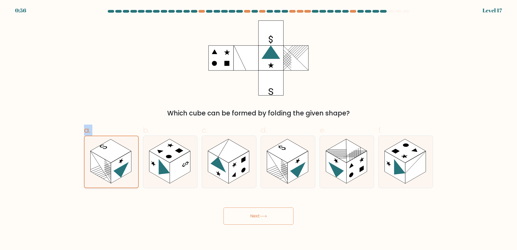
click at [259, 129] on input "a." at bounding box center [259, 127] width 0 height 4
click at [234, 209] on button "Next" at bounding box center [259, 216] width 70 height 17
click at [236, 210] on button "Next" at bounding box center [259, 216] width 70 height 17
drag, startPoint x: 105, startPoint y: 41, endPoint x: 109, endPoint y: 42, distance: 4.3
click at [106, 41] on div "Which cube can be formed by folding the given shape?" at bounding box center [258, 69] width 355 height 98
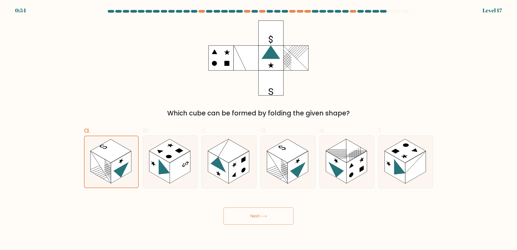
click at [106, 42] on div "Which cube can be formed by folding the given shape?" at bounding box center [258, 69] width 355 height 98
click at [267, 218] on icon at bounding box center [263, 216] width 7 height 3
click at [267, 217] on icon at bounding box center [263, 216] width 7 height 3
click at [166, 168] on icon at bounding box center [164, 170] width 11 height 22
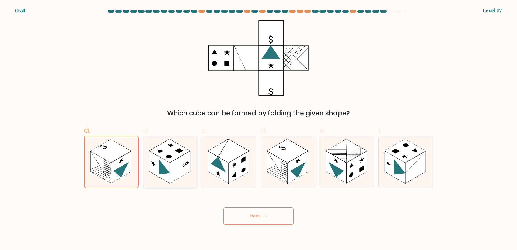
click at [259, 129] on input "b." at bounding box center [259, 127] width 0 height 4
radio input "true"
click at [122, 170] on icon at bounding box center [120, 172] width 15 height 20
click at [259, 129] on input "a." at bounding box center [259, 127] width 0 height 4
radio input "true"
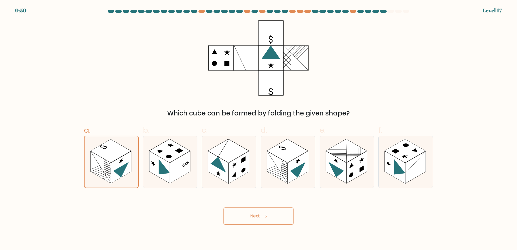
click at [274, 218] on button "Next" at bounding box center [259, 216] width 70 height 17
click at [274, 217] on button "Next" at bounding box center [259, 216] width 70 height 17
drag, startPoint x: 274, startPoint y: 217, endPoint x: 244, endPoint y: 216, distance: 30.2
click at [267, 217] on button "Next" at bounding box center [259, 216] width 70 height 17
click at [244, 216] on button "Next" at bounding box center [259, 216] width 70 height 17
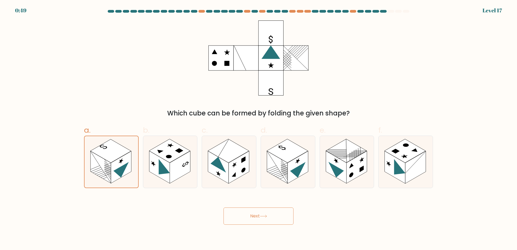
drag, startPoint x: 246, startPoint y: 215, endPoint x: 255, endPoint y: 214, distance: 8.2
click at [249, 216] on button "Next" at bounding box center [259, 216] width 70 height 17
click at [255, 214] on button "Next" at bounding box center [259, 216] width 70 height 17
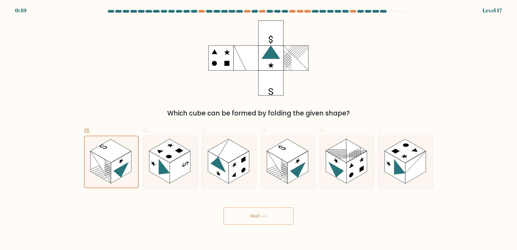
click at [255, 214] on button "Next" at bounding box center [259, 216] width 70 height 17
click at [224, 208] on button "Next" at bounding box center [259, 216] width 70 height 17
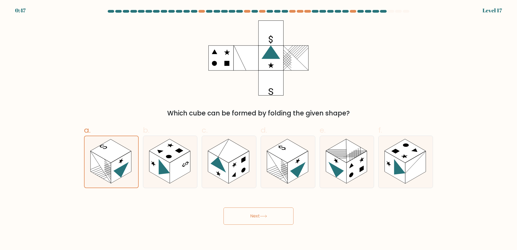
click at [254, 217] on button "Next" at bounding box center [259, 216] width 70 height 17
click at [224, 208] on button "Next" at bounding box center [259, 216] width 70 height 17
click at [254, 216] on button "Next" at bounding box center [259, 216] width 70 height 17
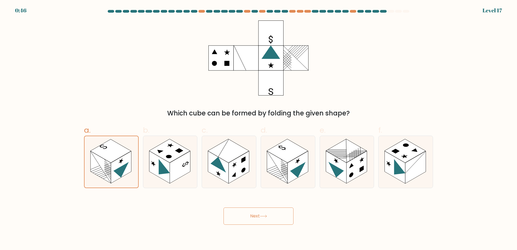
click at [224, 208] on button "Next" at bounding box center [259, 216] width 70 height 17
click at [254, 216] on button "Next" at bounding box center [259, 216] width 70 height 17
click at [253, 215] on button "Next" at bounding box center [259, 216] width 70 height 17
click at [272, 71] on rect at bounding box center [271, 83] width 25 height 25
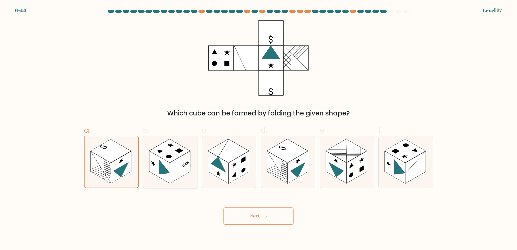
click at [183, 152] on rect at bounding box center [169, 151] width 41 height 24
click at [259, 129] on input "b." at bounding box center [259, 127] width 0 height 4
radio input "true"
drag, startPoint x: 219, startPoint y: 154, endPoint x: 124, endPoint y: 148, distance: 95.8
click at [217, 154] on rect at bounding box center [228, 151] width 41 height 24
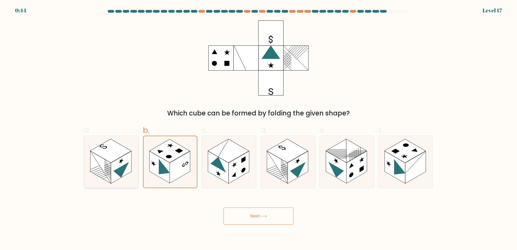
click at [259, 129] on input "c." at bounding box center [259, 127] width 0 height 4
radio input "true"
click at [121, 151] on rect at bounding box center [110, 151] width 41 height 24
click at [259, 129] on input "a." at bounding box center [259, 127] width 0 height 4
radio input "true"
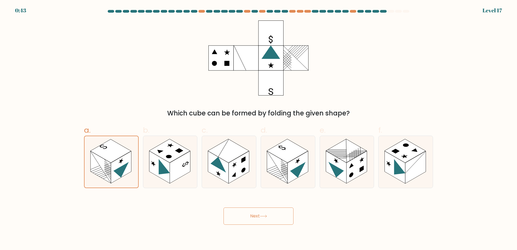
drag, startPoint x: 242, startPoint y: 208, endPoint x: 245, endPoint y: 212, distance: 4.7
click at [243, 210] on div "Next" at bounding box center [258, 210] width 355 height 30
click at [247, 213] on button "Next" at bounding box center [259, 216] width 70 height 17
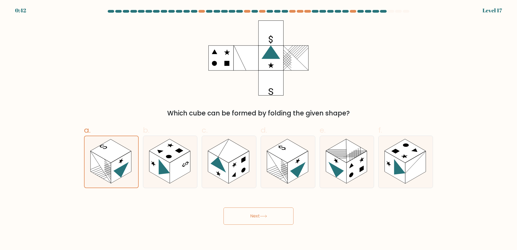
click at [248, 213] on button "Next" at bounding box center [259, 216] width 70 height 17
click at [248, 212] on button "Next" at bounding box center [259, 216] width 70 height 17
click at [249, 211] on button "Next" at bounding box center [259, 216] width 70 height 17
click at [250, 210] on button "Next" at bounding box center [259, 216] width 70 height 17
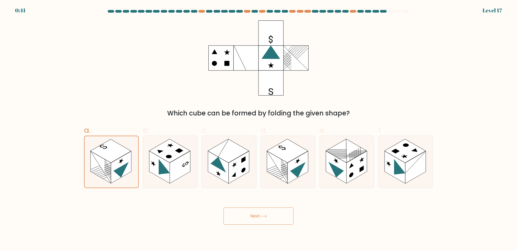
click at [252, 210] on button "Next" at bounding box center [259, 216] width 70 height 17
click at [255, 209] on button "Next" at bounding box center [259, 216] width 70 height 17
click at [256, 208] on button "Next" at bounding box center [259, 216] width 70 height 17
drag, startPoint x: 258, startPoint y: 207, endPoint x: 263, endPoint y: 206, distance: 4.6
click at [258, 207] on div "Next" at bounding box center [258, 210] width 355 height 30
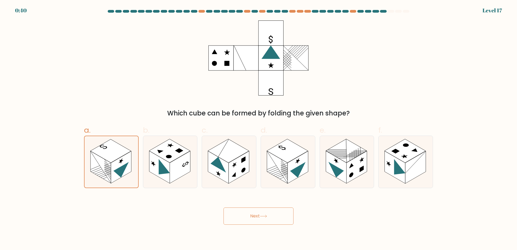
click at [263, 206] on div "Next" at bounding box center [258, 210] width 355 height 30
drag, startPoint x: 267, startPoint y: 206, endPoint x: 271, endPoint y: 219, distance: 13.7
click at [268, 215] on div "Next" at bounding box center [258, 210] width 355 height 30
click at [273, 221] on button "Next" at bounding box center [259, 216] width 70 height 17
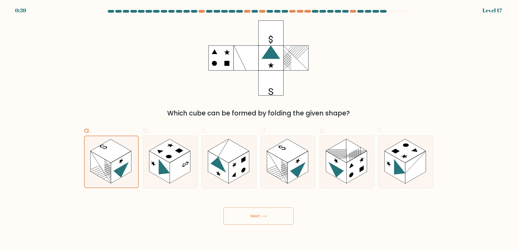
click at [272, 219] on button "Next" at bounding box center [259, 216] width 70 height 17
drag, startPoint x: 391, startPoint y: 166, endPoint x: 360, endPoint y: 168, distance: 31.6
click at [389, 166] on rect at bounding box center [395, 167] width 20 height 33
click at [259, 129] on input "f." at bounding box center [259, 127] width 0 height 4
radio input "true"
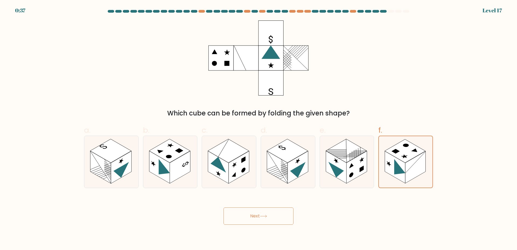
drag, startPoint x: 126, startPoint y: 161, endPoint x: 175, endPoint y: 205, distance: 65.6
click at [126, 162] on rect at bounding box center [121, 167] width 20 height 33
click at [259, 129] on input "a." at bounding box center [259, 127] width 0 height 4
radio input "true"
click at [252, 221] on button "Next" at bounding box center [259, 216] width 70 height 17
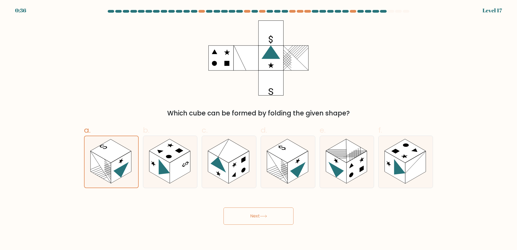
click at [253, 221] on button "Next" at bounding box center [259, 216] width 70 height 17
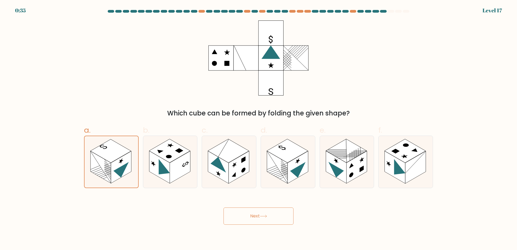
drag, startPoint x: 253, startPoint y: 221, endPoint x: 168, endPoint y: 229, distance: 84.9
click at [253, 221] on button "Next" at bounding box center [259, 216] width 70 height 17
click at [258, 216] on button "Next" at bounding box center [259, 216] width 70 height 17
click at [258, 217] on button "Next" at bounding box center [259, 216] width 70 height 17
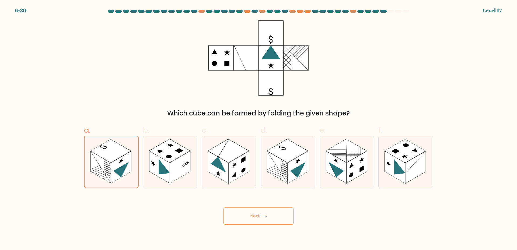
click at [258, 217] on button "Next" at bounding box center [259, 216] width 70 height 17
click at [257, 217] on button "Next" at bounding box center [259, 216] width 70 height 17
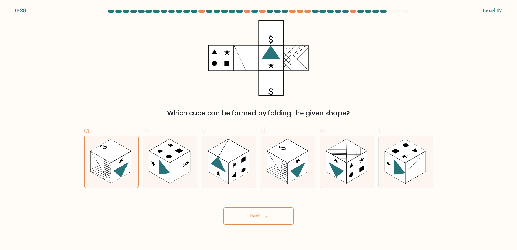
click at [256, 217] on button "Next" at bounding box center [259, 216] width 70 height 17
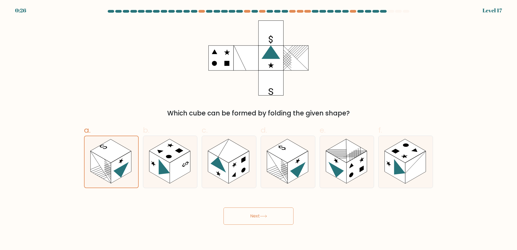
drag, startPoint x: 256, startPoint y: 217, endPoint x: 250, endPoint y: 217, distance: 5.9
click at [256, 217] on button "Next" at bounding box center [259, 216] width 70 height 17
click at [250, 217] on button "Next" at bounding box center [259, 216] width 70 height 17
click at [246, 219] on button "Next" at bounding box center [259, 216] width 70 height 17
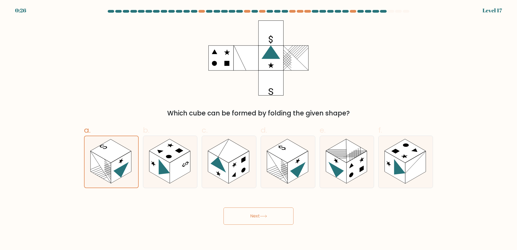
click at [246, 219] on button "Next" at bounding box center [259, 216] width 70 height 17
click at [242, 219] on button "Next" at bounding box center [259, 216] width 70 height 17
click at [241, 217] on button "Next" at bounding box center [259, 216] width 70 height 17
click at [240, 217] on button "Next" at bounding box center [259, 216] width 70 height 17
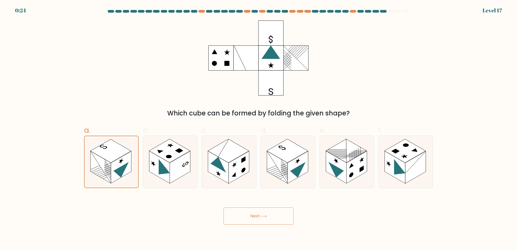
click at [257, 216] on button "Next" at bounding box center [259, 216] width 70 height 17
click at [257, 217] on button "Next" at bounding box center [259, 216] width 70 height 17
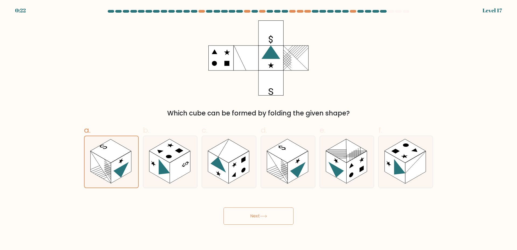
click at [258, 212] on button "Next" at bounding box center [259, 216] width 70 height 17
click at [260, 218] on button "Next" at bounding box center [259, 216] width 70 height 17
click at [260, 217] on button "Next" at bounding box center [259, 216] width 70 height 17
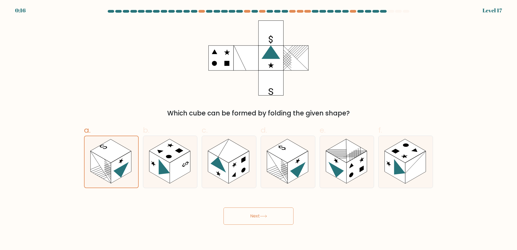
click at [259, 216] on button "Next" at bounding box center [259, 216] width 70 height 17
click at [258, 216] on button "Next" at bounding box center [259, 216] width 70 height 17
click at [257, 215] on button "Next" at bounding box center [259, 216] width 70 height 17
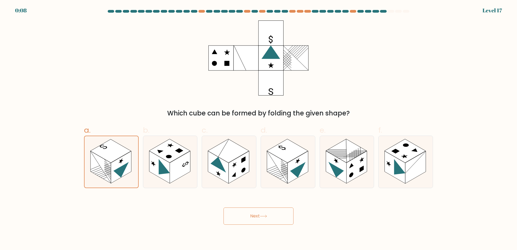
click at [257, 215] on button "Next" at bounding box center [259, 216] width 70 height 17
click at [257, 214] on button "Next" at bounding box center [259, 216] width 70 height 17
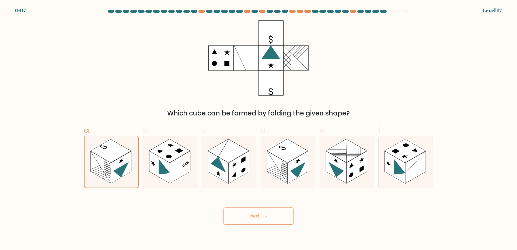
click at [257, 213] on button "Next" at bounding box center [259, 216] width 70 height 17
click at [256, 213] on button "Next" at bounding box center [259, 216] width 70 height 17
click at [251, 217] on button "Next" at bounding box center [259, 216] width 70 height 17
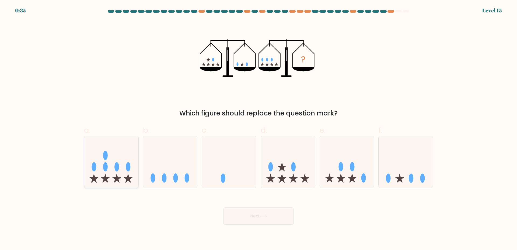
click at [114, 174] on icon at bounding box center [111, 162] width 54 height 45
click at [259, 129] on input "a." at bounding box center [259, 127] width 0 height 4
radio input "true"
click at [294, 164] on ellipse at bounding box center [293, 166] width 5 height 9
click at [259, 129] on input "d." at bounding box center [259, 127] width 0 height 4
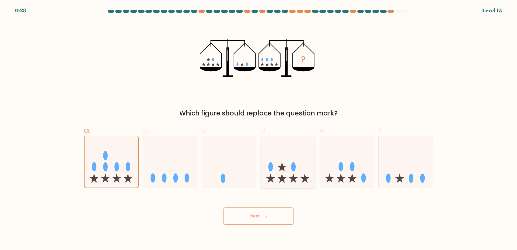
radio input "true"
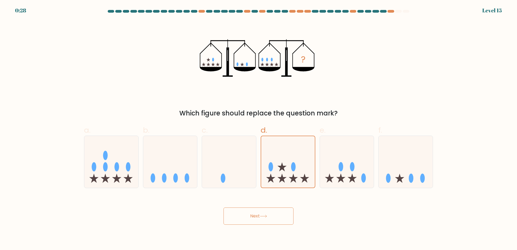
click at [276, 218] on button "Next" at bounding box center [259, 216] width 70 height 17
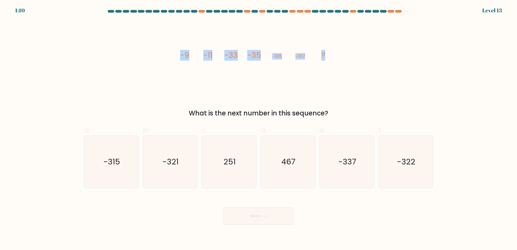
drag, startPoint x: 176, startPoint y: 58, endPoint x: 337, endPoint y: 65, distance: 160.7
click at [338, 64] on div "image/svg+xml -9 -11 -33 -35 -105 -107 ? What is the next number in this sequen…" at bounding box center [258, 69] width 355 height 98
copy g "-9 -11 -33 -35 -105 -107 ?"
click at [173, 162] on text "-321" at bounding box center [171, 161] width 16 height 11
click at [259, 129] on input "b. -321" at bounding box center [259, 127] width 0 height 4
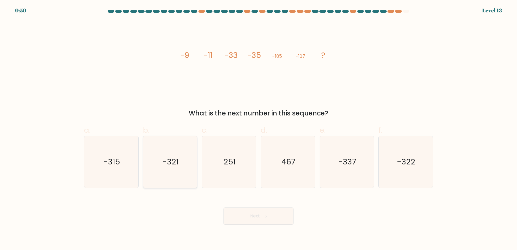
radio input "true"
click at [274, 213] on button "Next" at bounding box center [259, 216] width 70 height 17
